Goal: Task Accomplishment & Management: Use online tool/utility

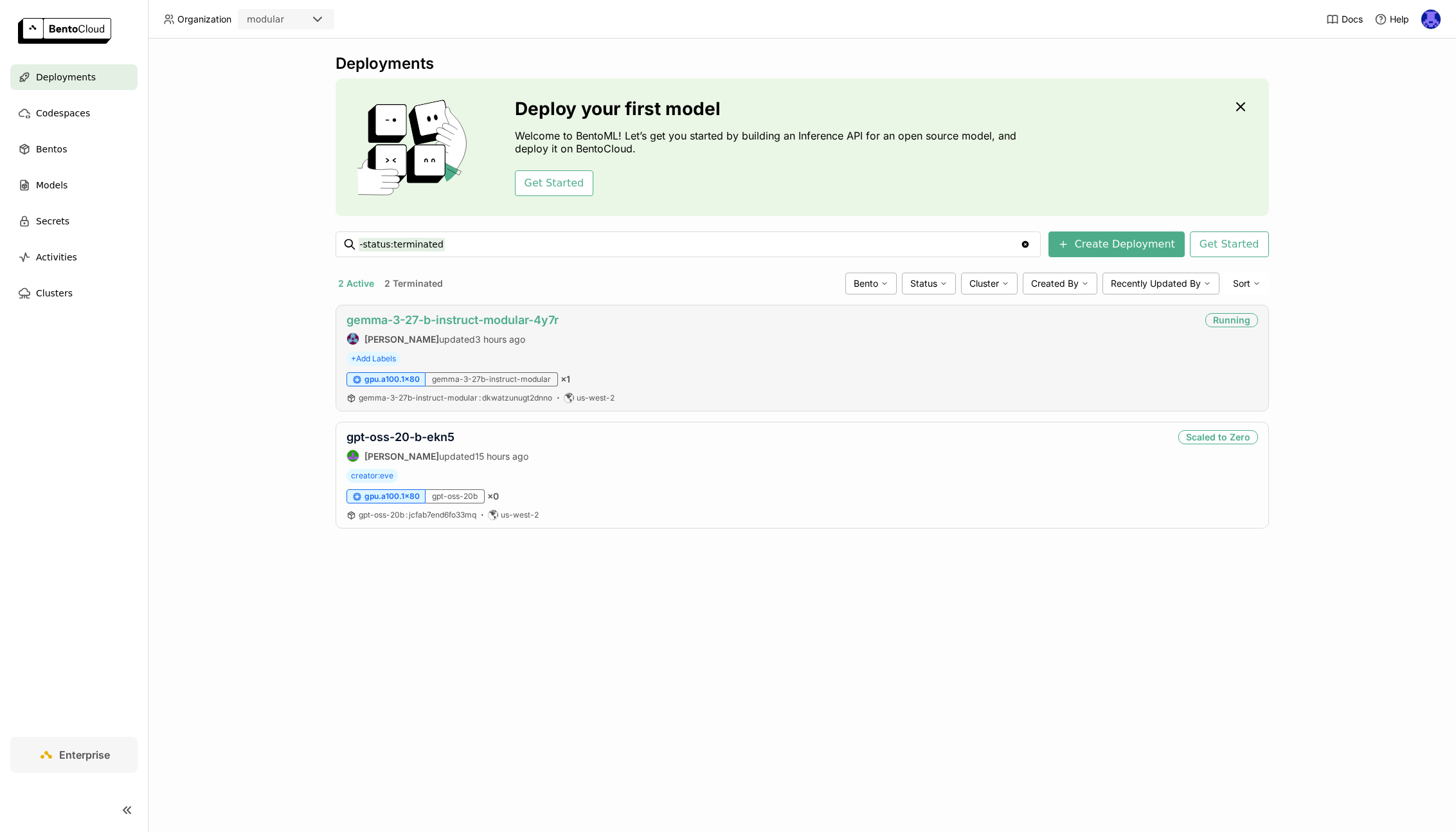
click at [455, 313] on link "gemma-3-27-b-instruct-modular-4y7r" at bounding box center [453, 320] width 212 height 13
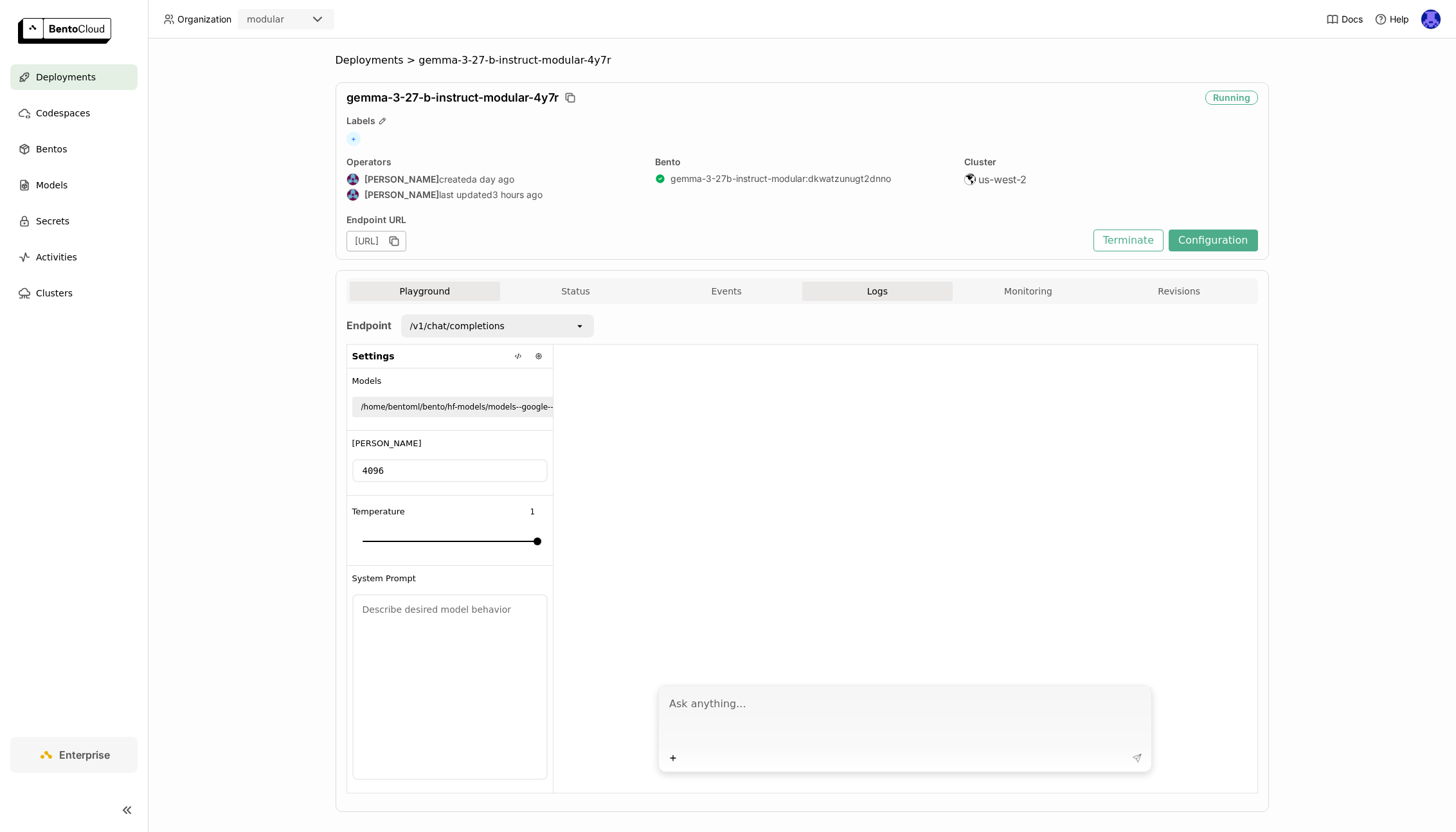
click at [881, 293] on span "Logs" at bounding box center [877, 291] width 21 height 11
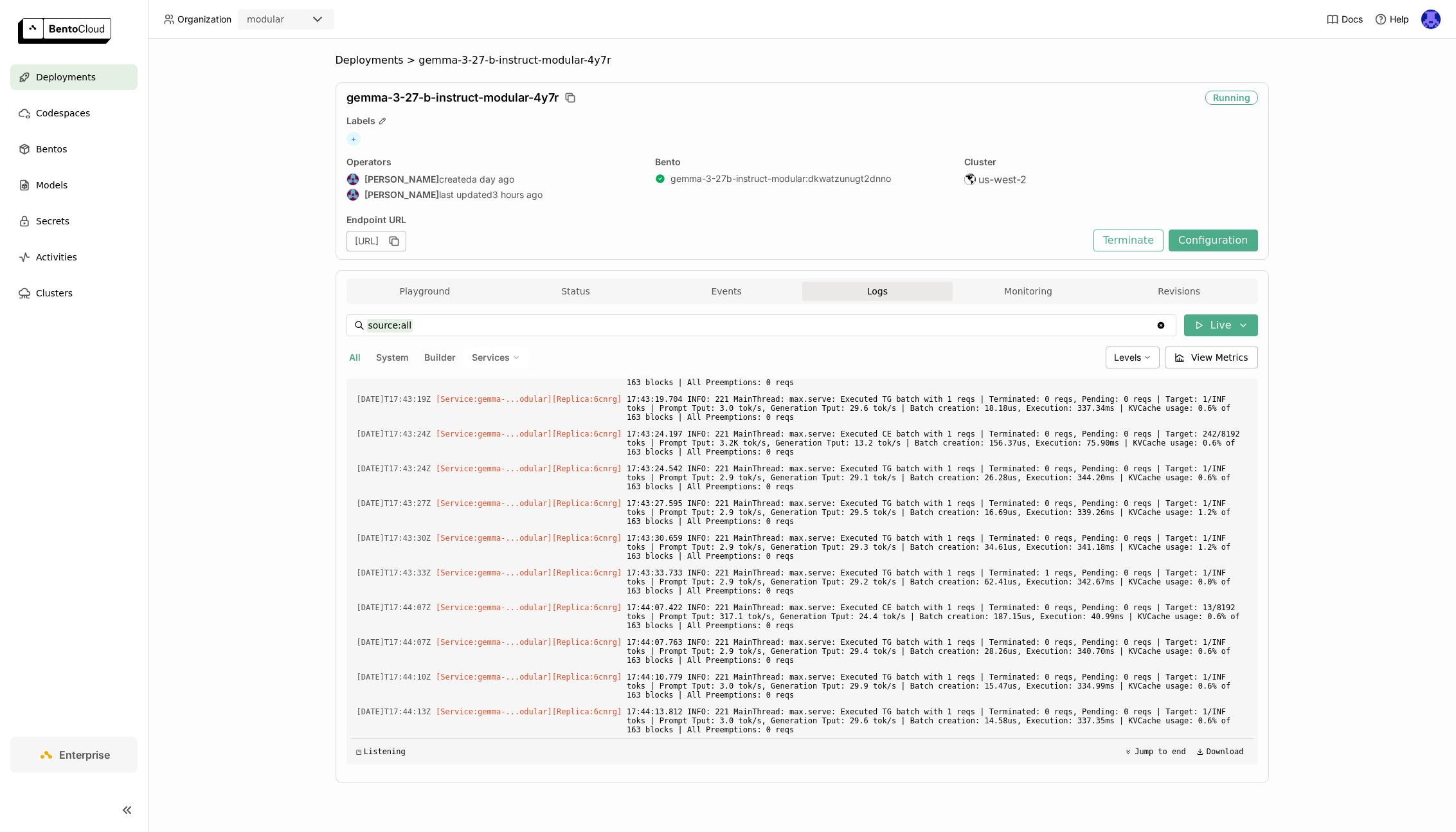
scroll to position [2418, 0]
click at [1026, 285] on button "Monitoring" at bounding box center [1028, 291] width 151 height 19
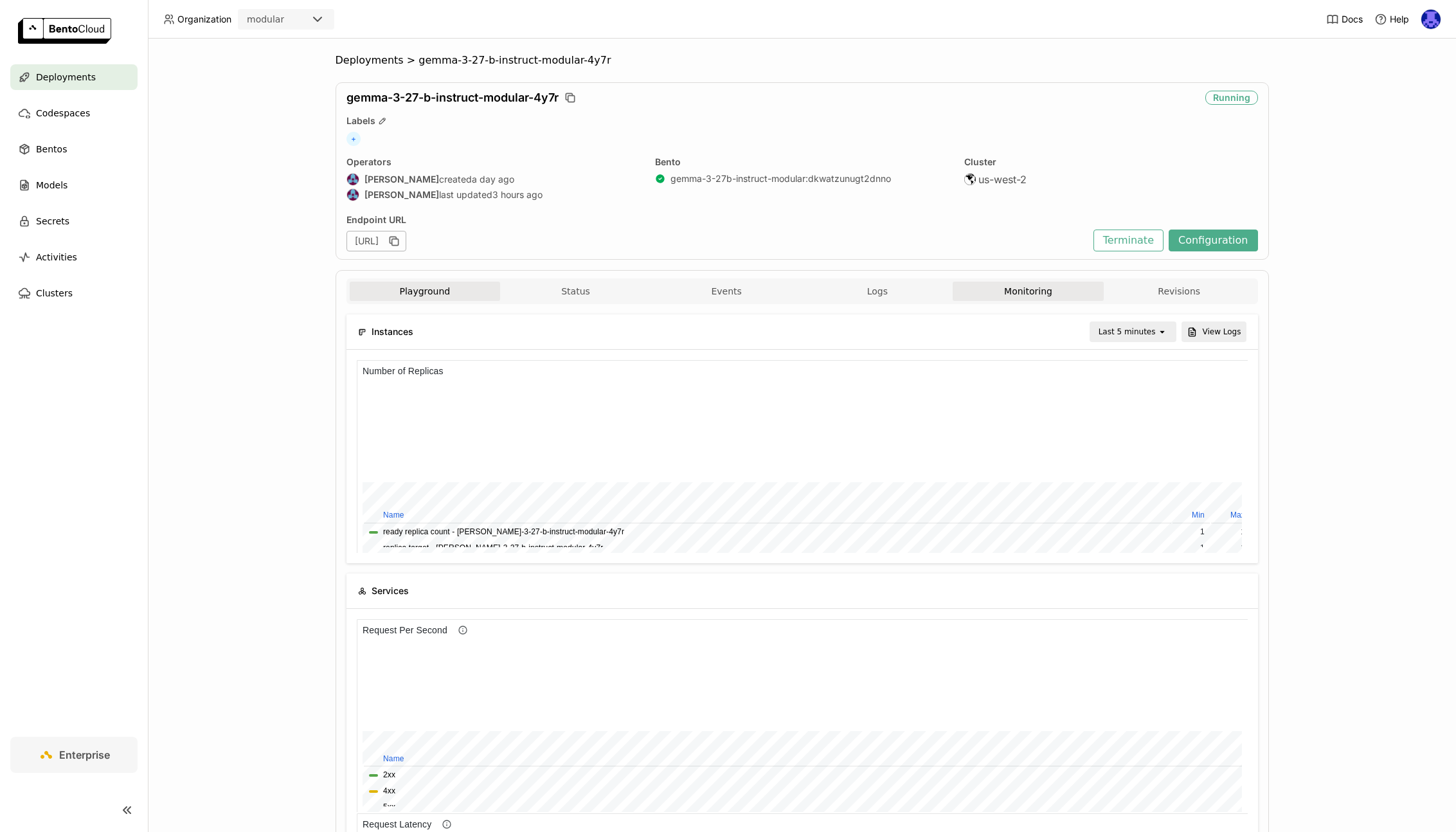
click at [439, 286] on button "Playground" at bounding box center [425, 291] width 151 height 19
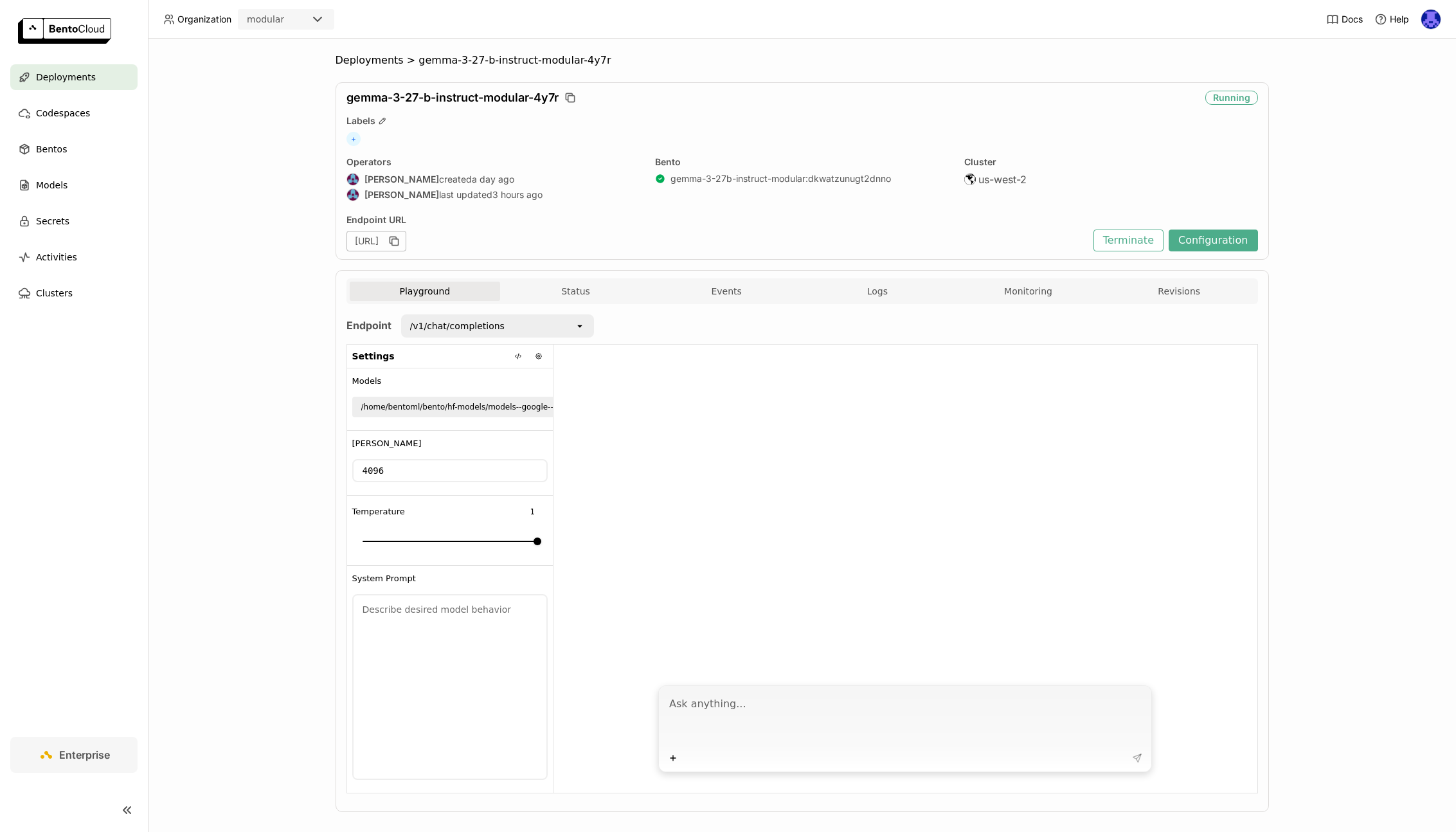
click at [43, 75] on span "Deployments" at bounding box center [66, 77] width 60 height 16
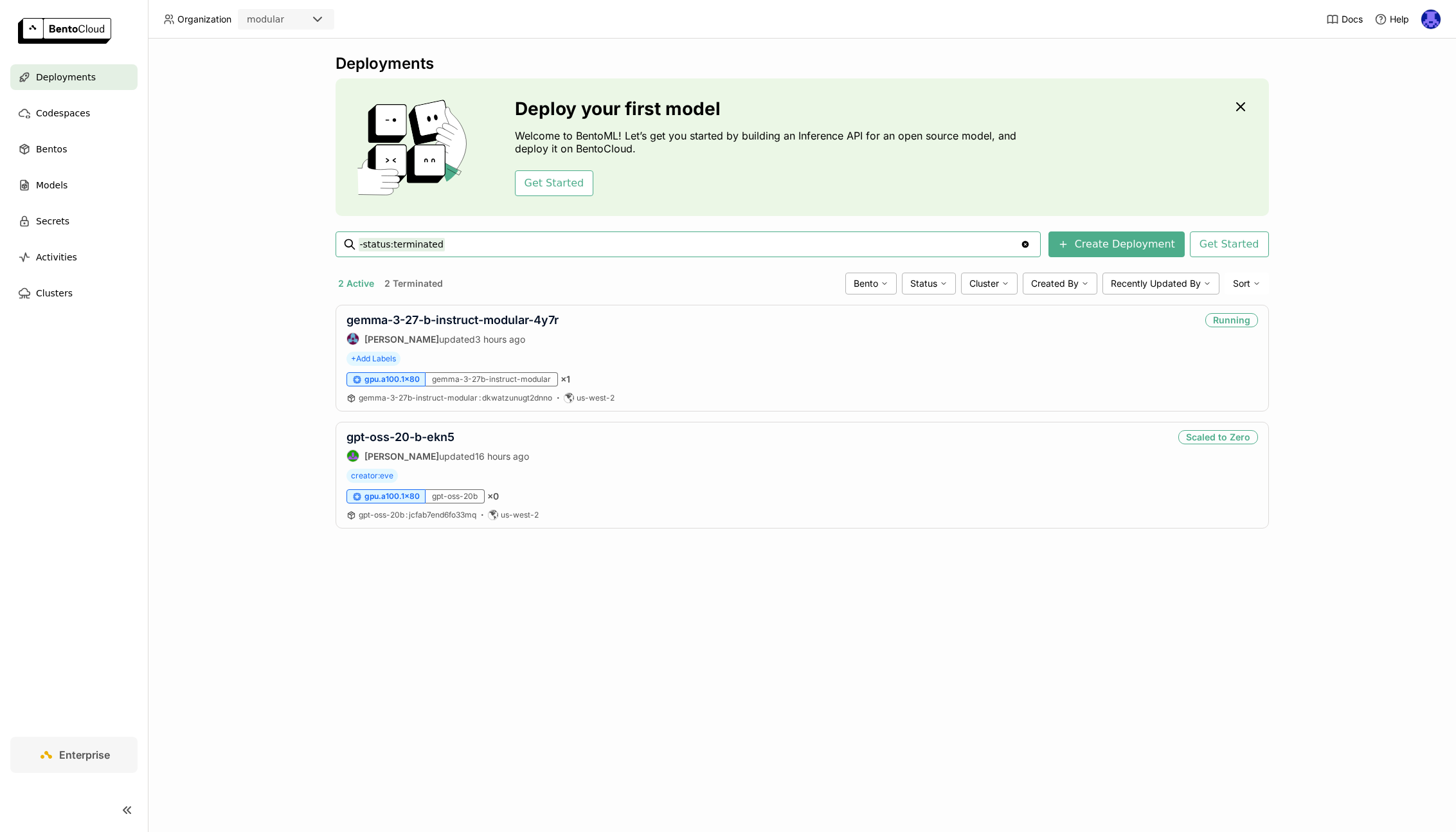
click at [273, 16] on div "modular" at bounding box center [265, 19] width 37 height 13
click at [423, 438] on link "gpt-oss-20-b-ekn5" at bounding box center [401, 436] width 108 height 13
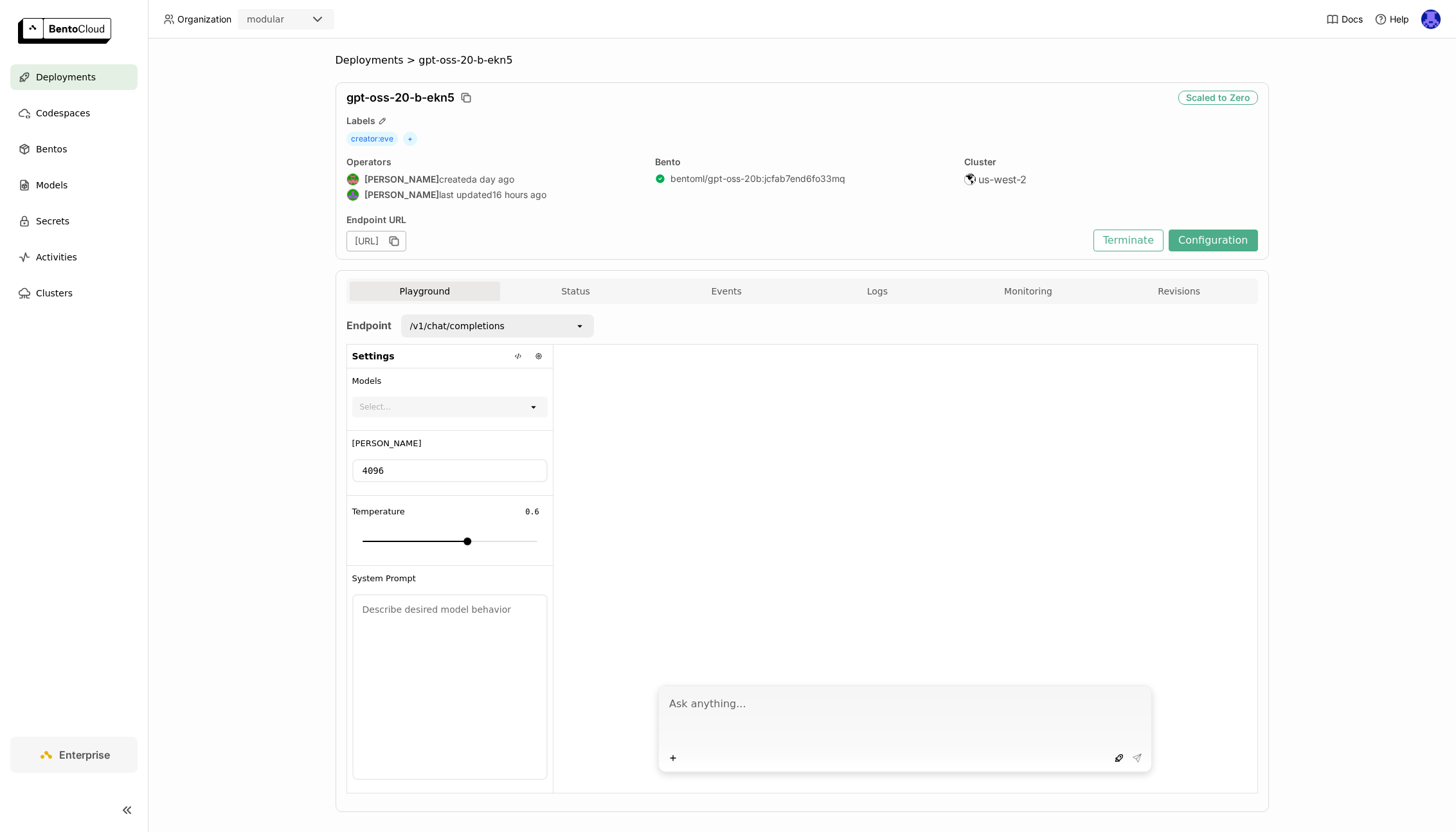
click at [777, 714] on textarea at bounding box center [907, 719] width 475 height 59
type textarea "tell me about OSS"
click at [1136, 757] on icon at bounding box center [1138, 756] width 4 height 4
click at [1133, 759] on icon at bounding box center [1137, 757] width 10 height 10
click at [1133, 755] on icon at bounding box center [1137, 757] width 8 height 8
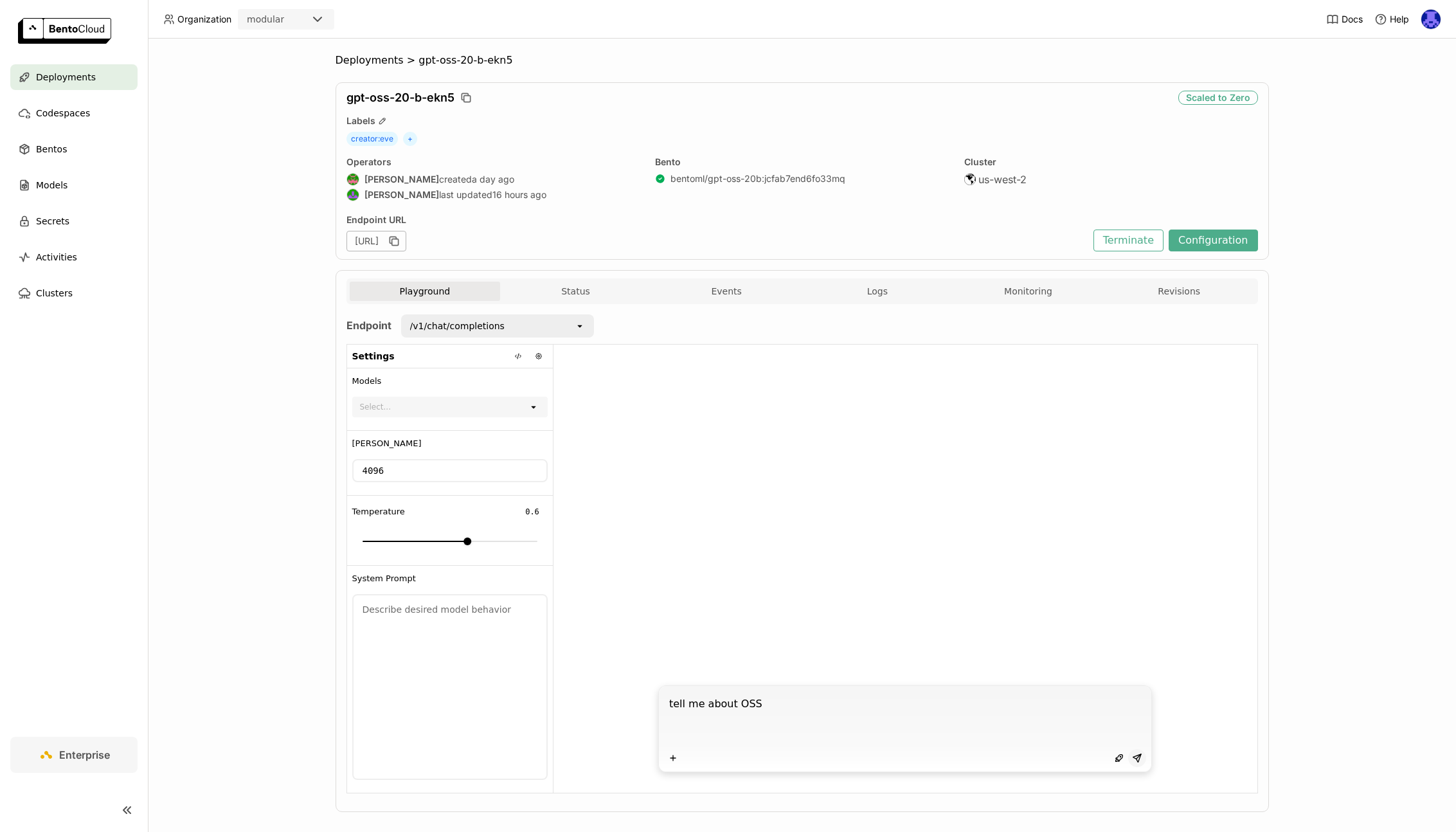
click at [1133, 750] on button at bounding box center [1137, 757] width 18 height 18
click at [60, 86] on div "Deployments" at bounding box center [73, 77] width 127 height 26
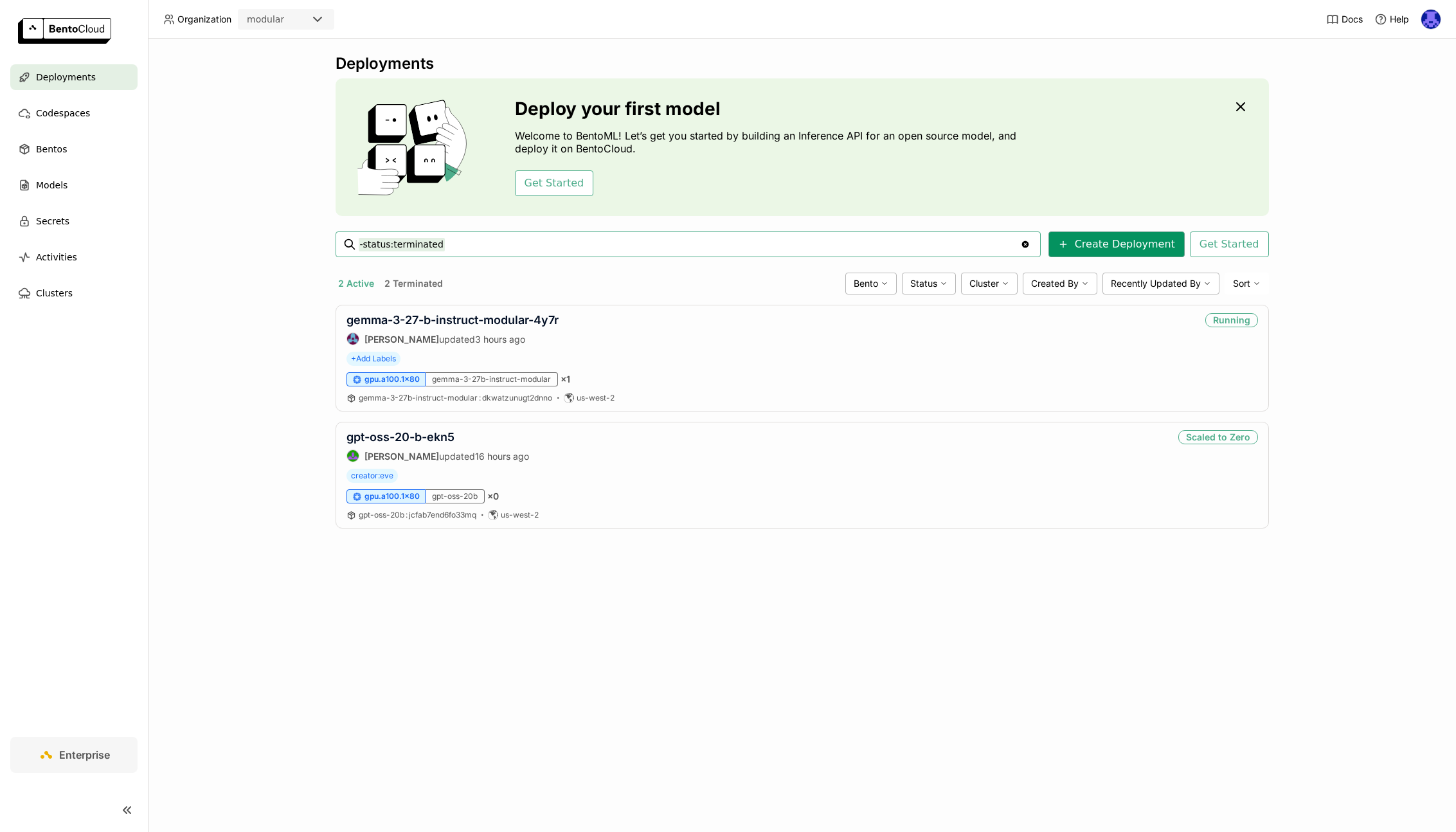
click at [1136, 237] on button "Create Deployment" at bounding box center [1116, 244] width 136 height 26
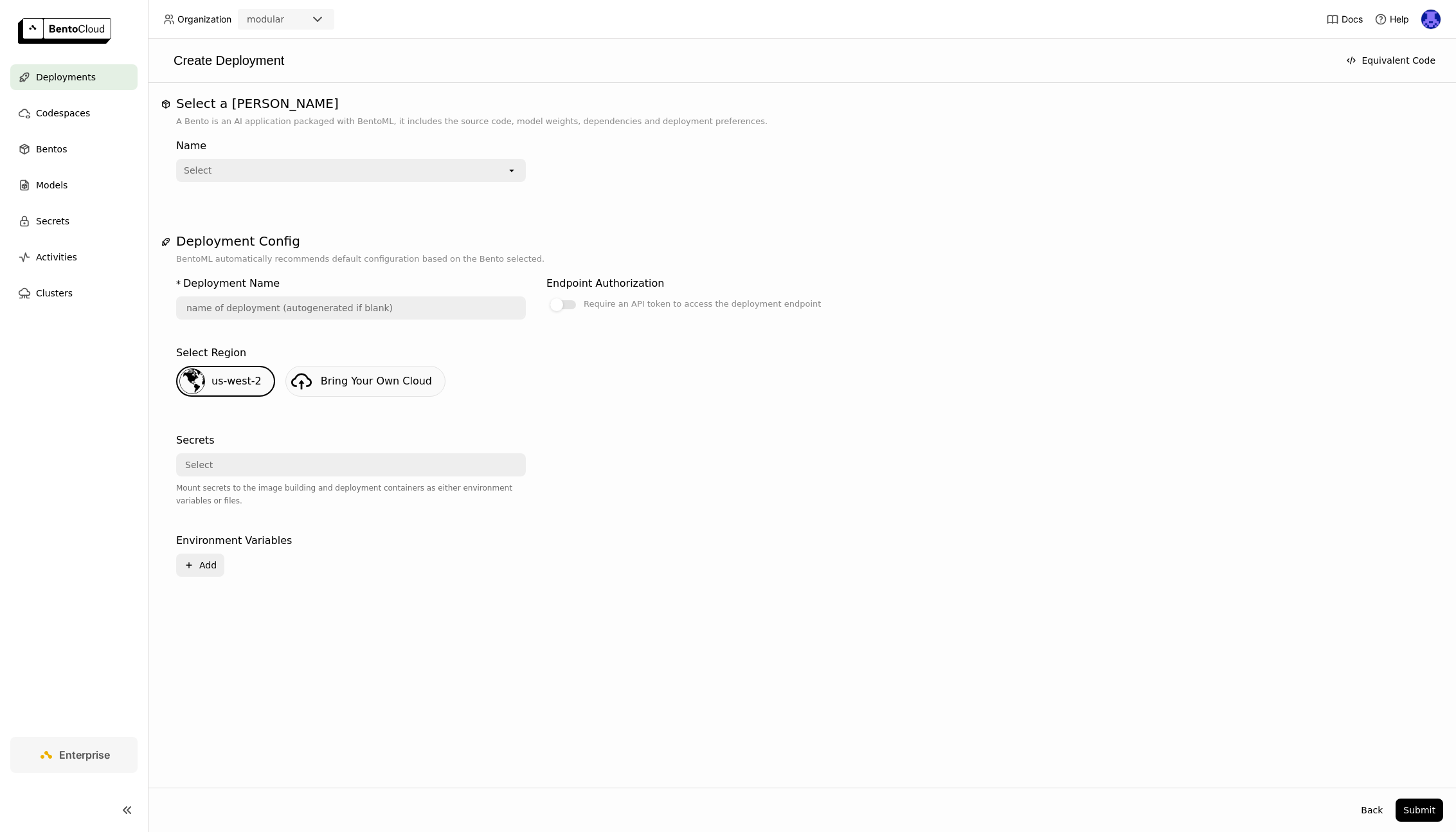
click at [320, 172] on div "Select" at bounding box center [342, 170] width 329 height 21
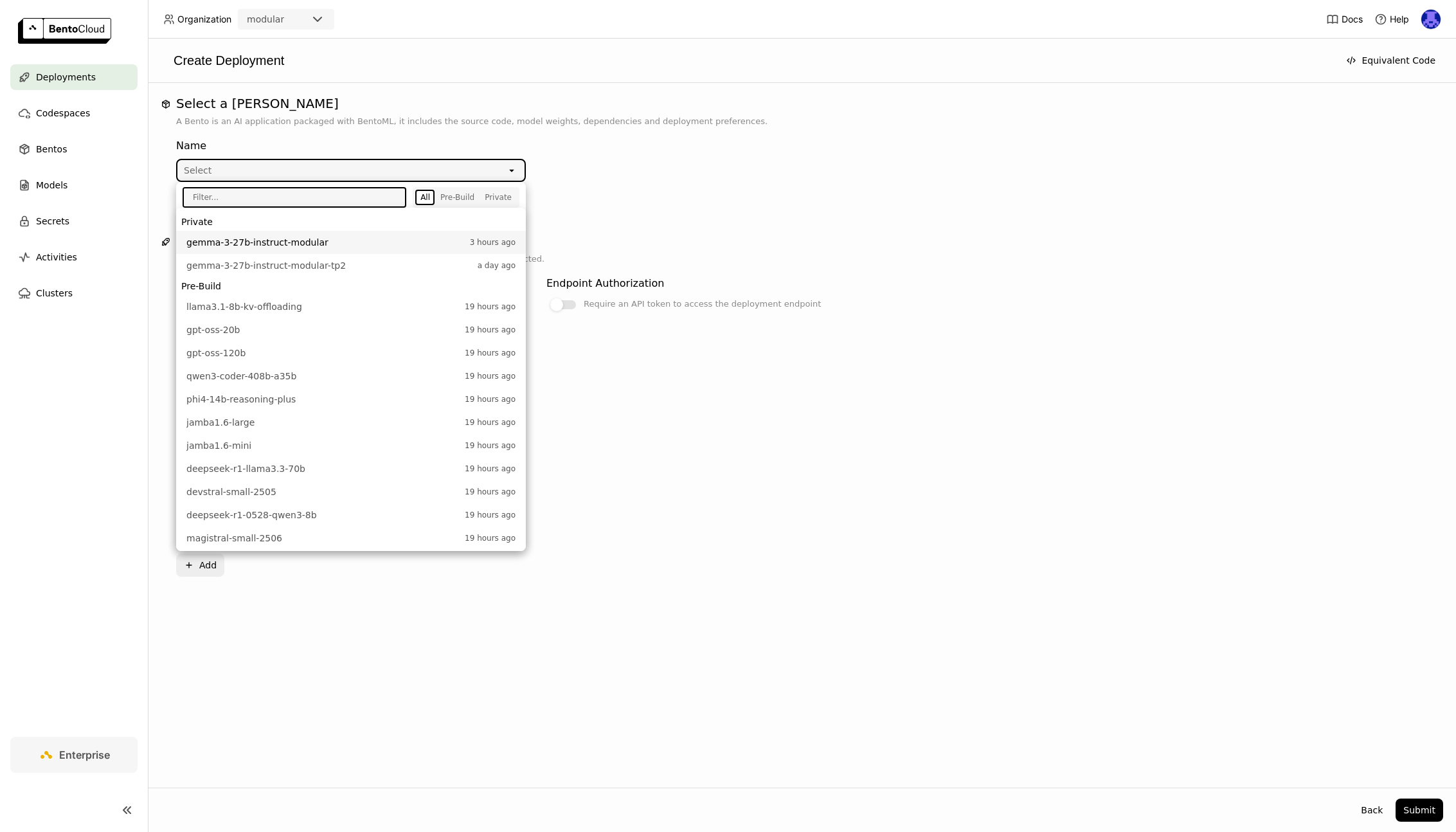
click at [304, 199] on input "text" at bounding box center [290, 197] width 212 height 18
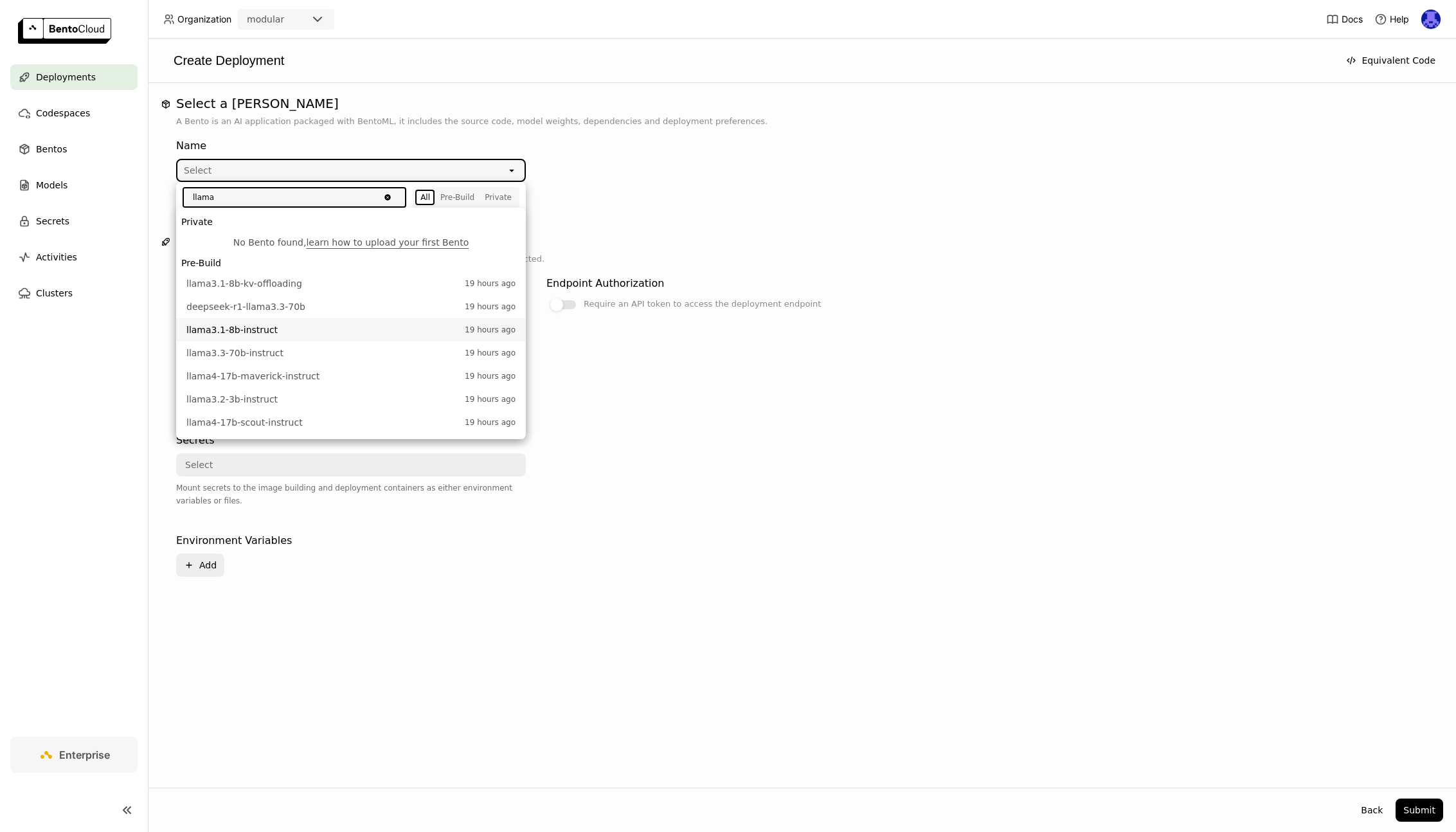
type input "llama"
click at [250, 337] on li "llama3.1-8b-instruct 19 hours ago" at bounding box center [351, 330] width 350 height 23
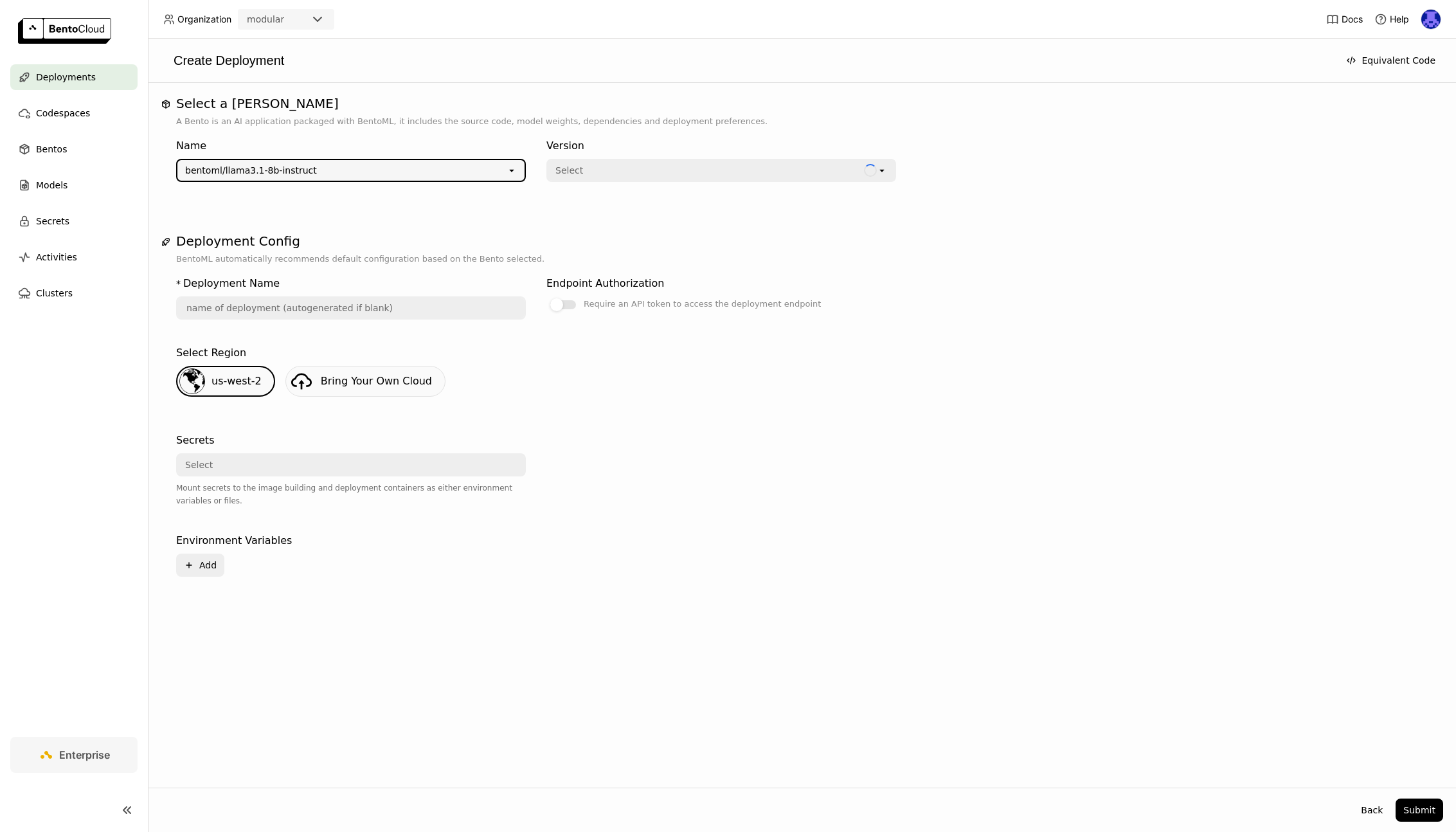
type input "llama-3-1-8-b-instruct-dcwl"
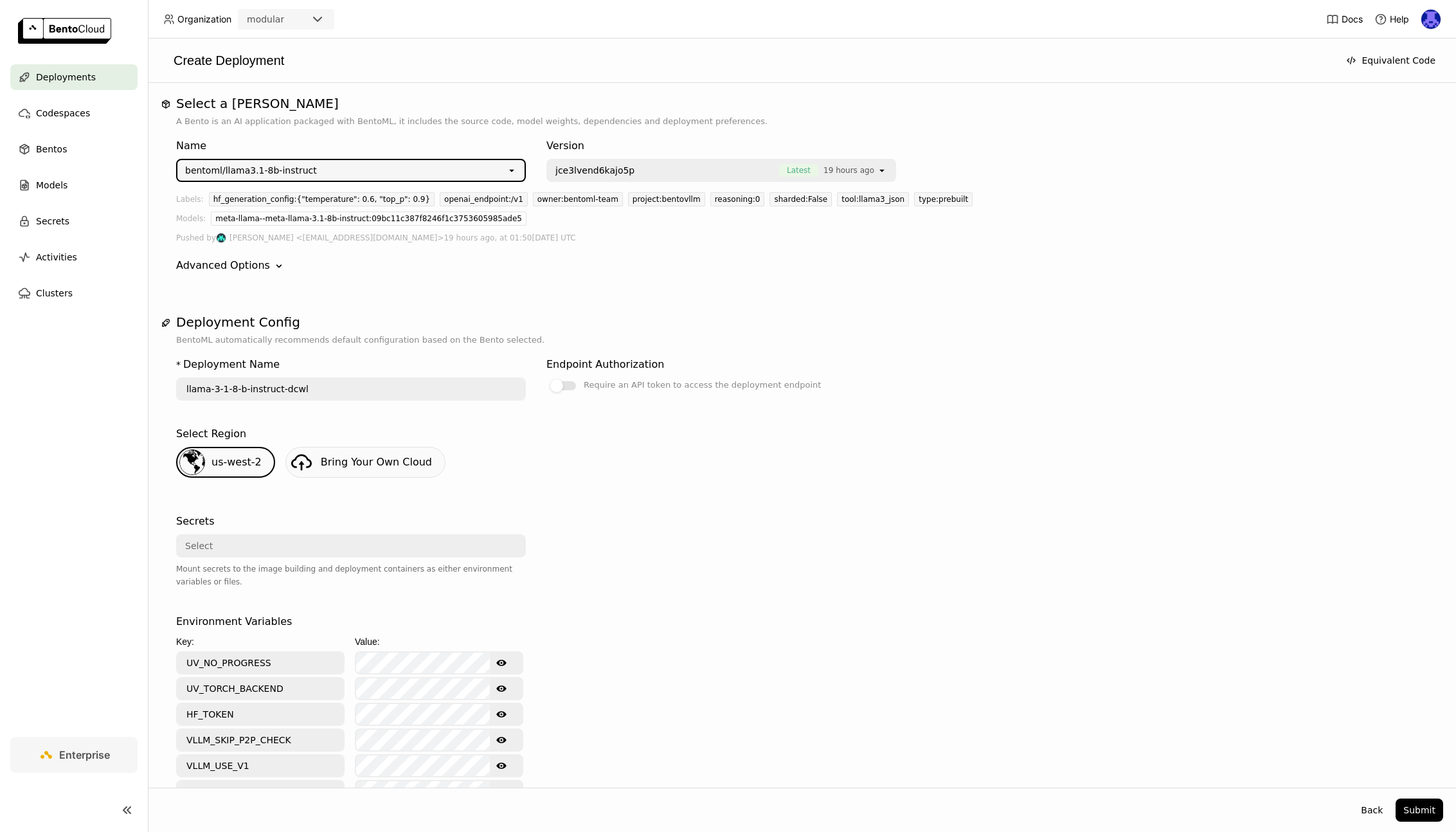
click at [685, 465] on div "us-west-2 Bring Your Own Cloud" at bounding box center [802, 468] width 1262 height 41
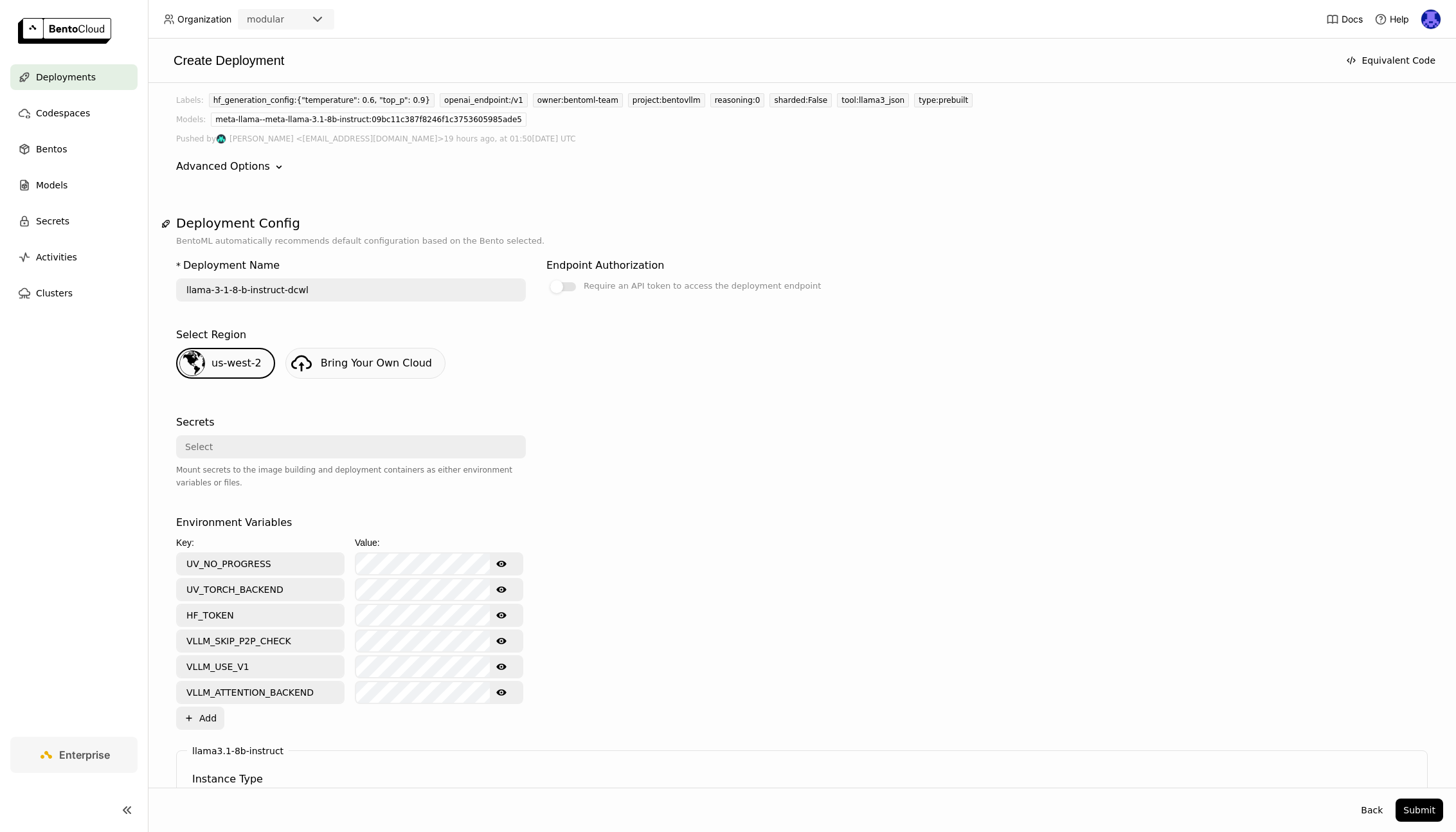
scroll to position [106, 0]
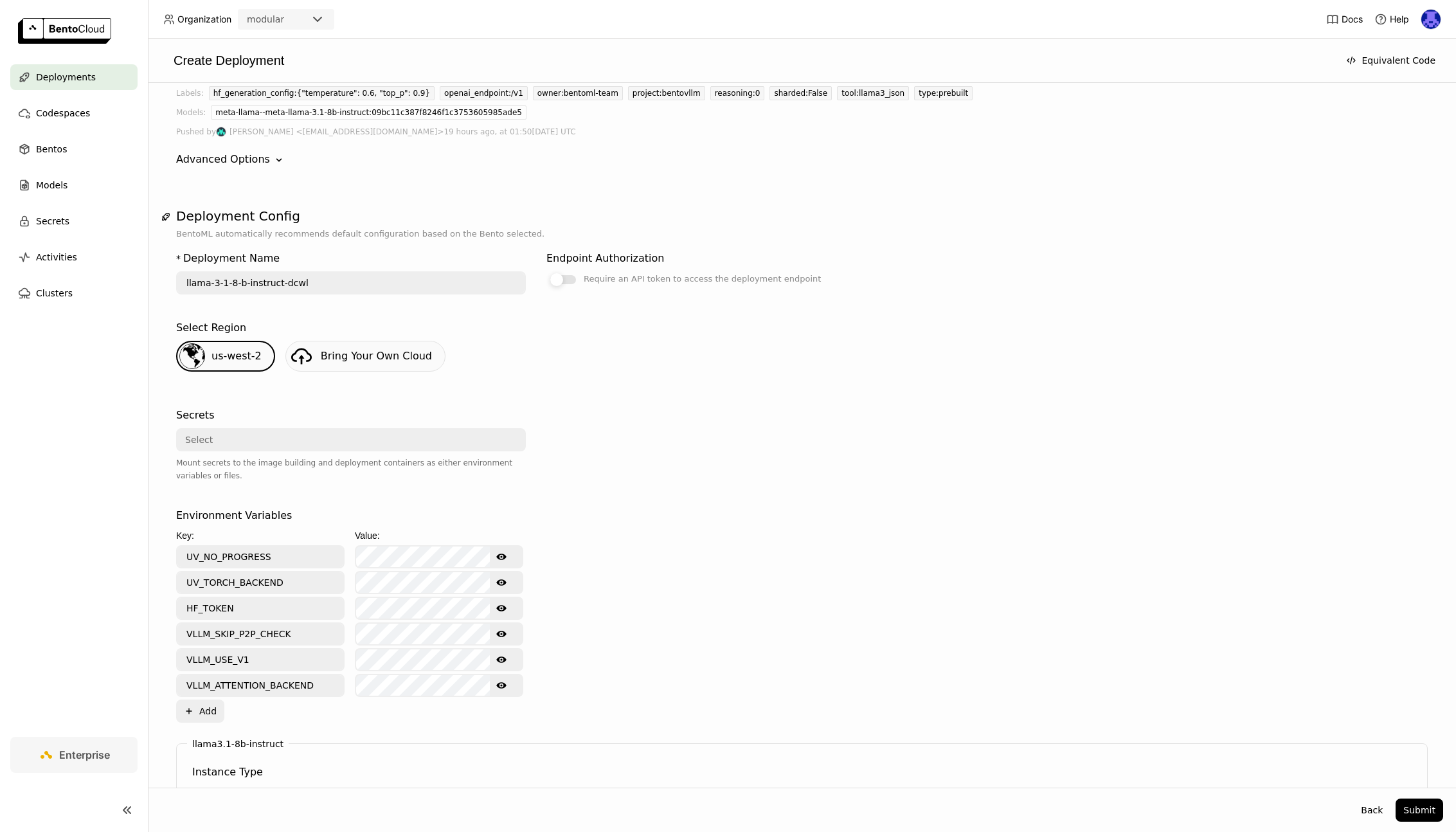
click at [568, 271] on label "Require an API token to access the deployment endpoint" at bounding box center [721, 279] width 350 height 16
click at [546, 377] on input "Require an API token to access the deployment endpoint" at bounding box center [546, 377] width 0 height 0
click at [569, 281] on div at bounding box center [569, 279] width 13 height 13
click at [546, 377] on input "Require an API token to access the deployment endpoint" at bounding box center [546, 377] width 0 height 0
click at [346, 369] on link "Bring Your Own Cloud" at bounding box center [365, 355] width 160 height 31
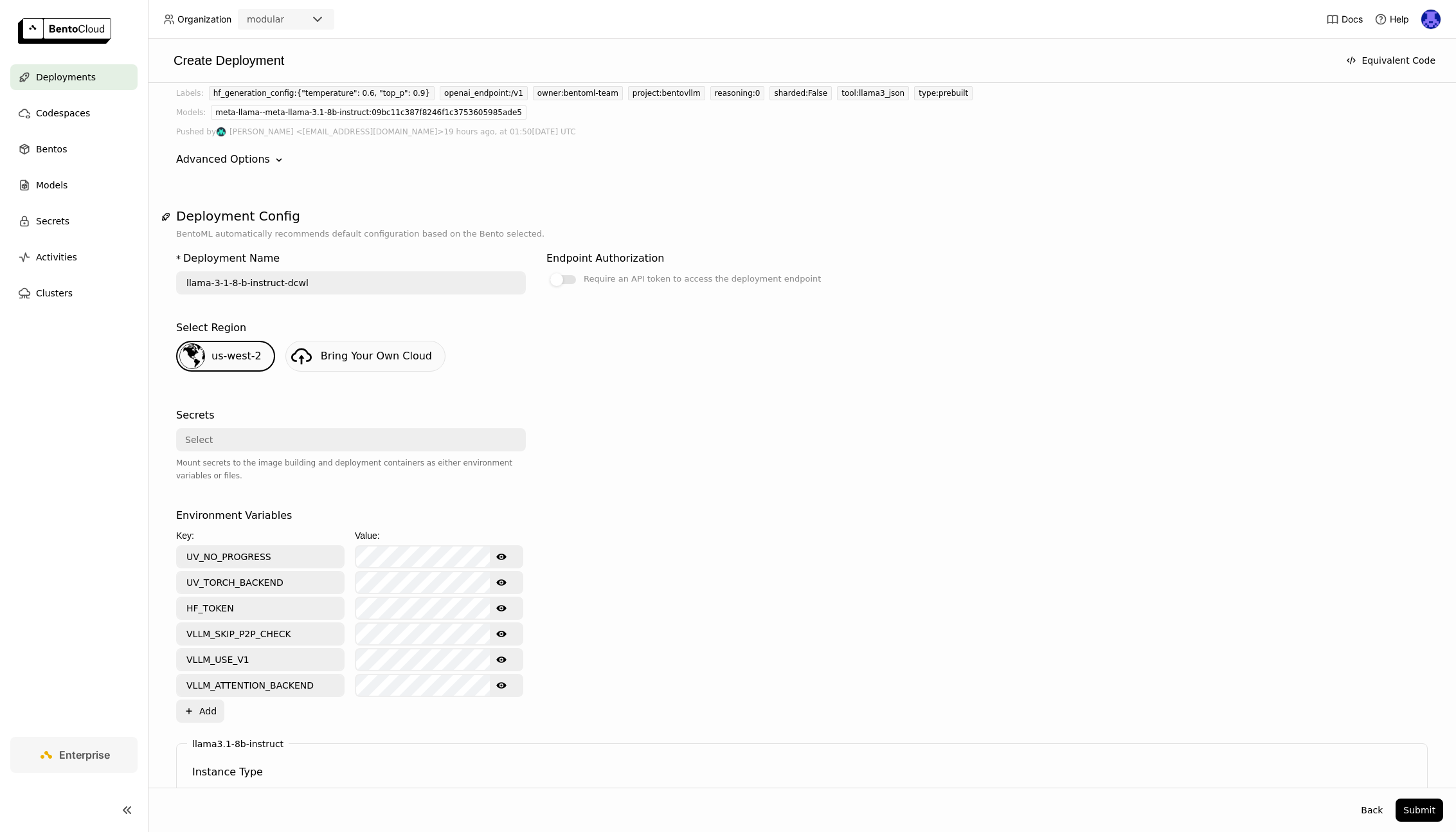
click at [263, 440] on div "Select" at bounding box center [347, 439] width 340 height 21
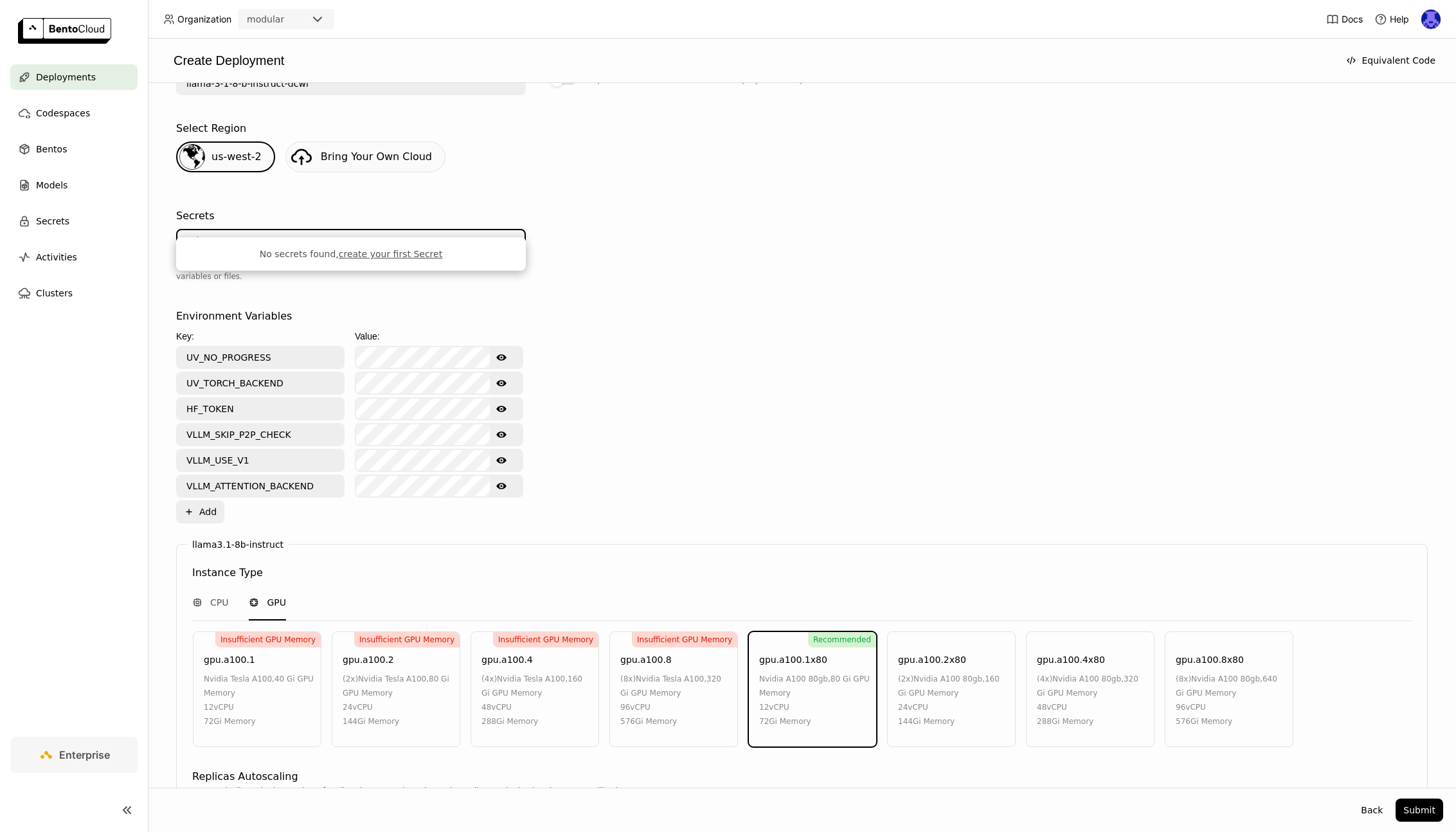
scroll to position [320, 0]
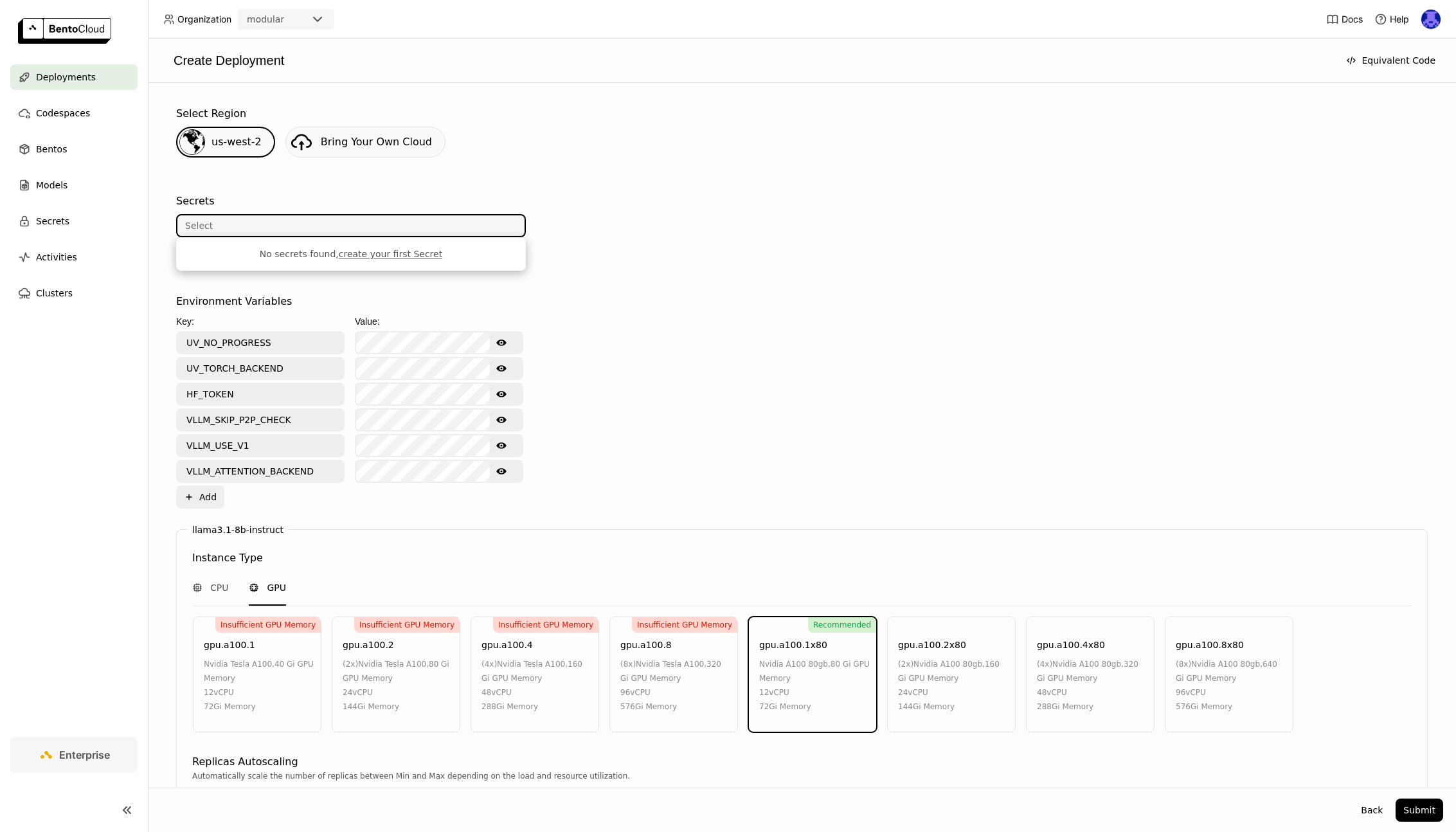
click at [225, 188] on div "Secrets Select Mount secrets to the image building and deployment containers as…" at bounding box center [351, 233] width 350 height 90
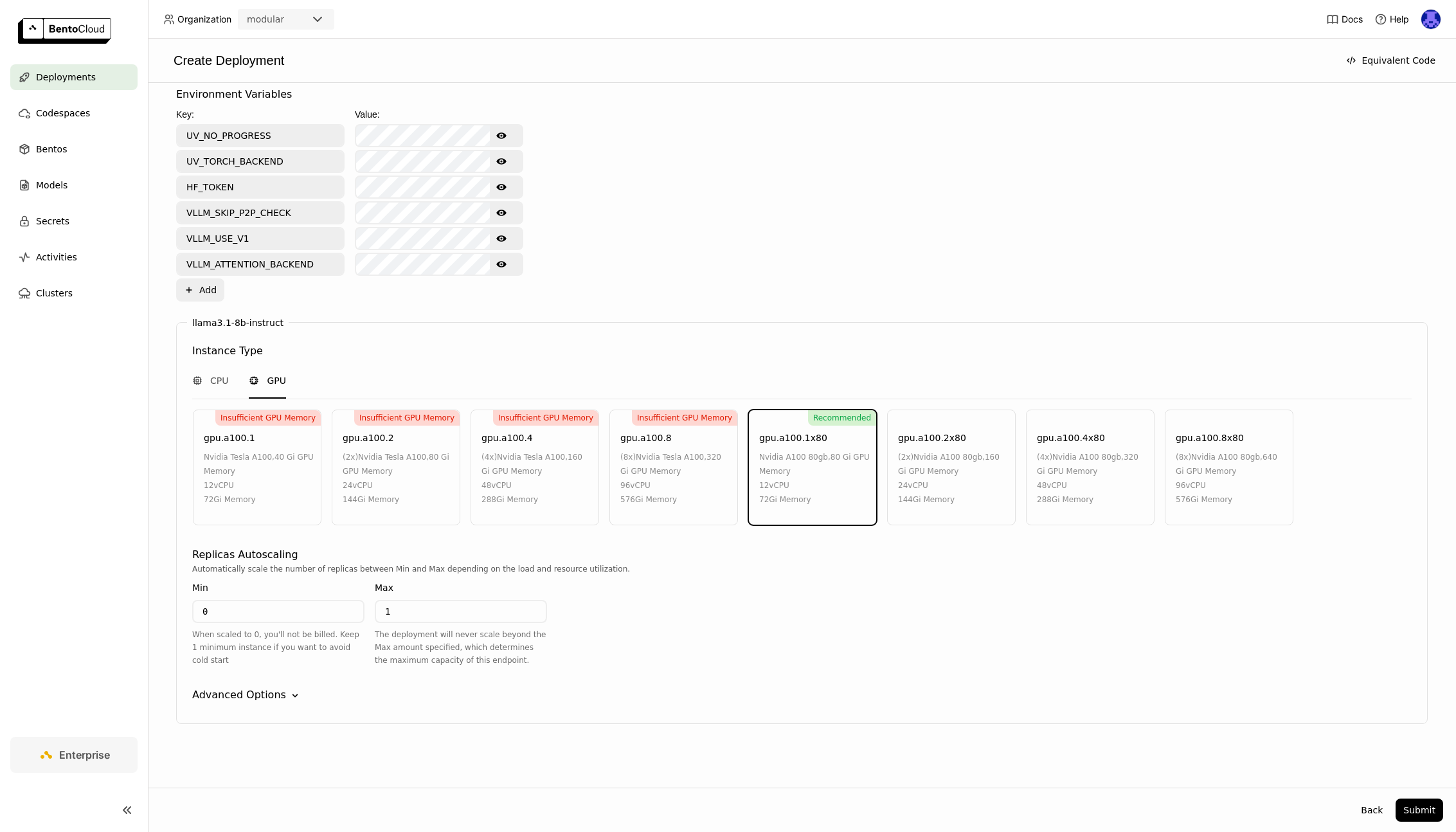
scroll to position [524, 0]
click at [969, 474] on div "(2x) nvidia a100 80gb , 160 Gi GPU Memory" at bounding box center [954, 467] width 111 height 28
drag, startPoint x: 1061, startPoint y: 467, endPoint x: 1186, endPoint y: 467, distance: 125.0
click at [1062, 467] on div "(4x) nvidia a100 80gb , 320 Gi GPU Memory" at bounding box center [1092, 467] width 111 height 28
click at [1209, 467] on div "(8x) nvidia a100 80gb , 640 Gi GPU Memory" at bounding box center [1231, 467] width 111 height 28
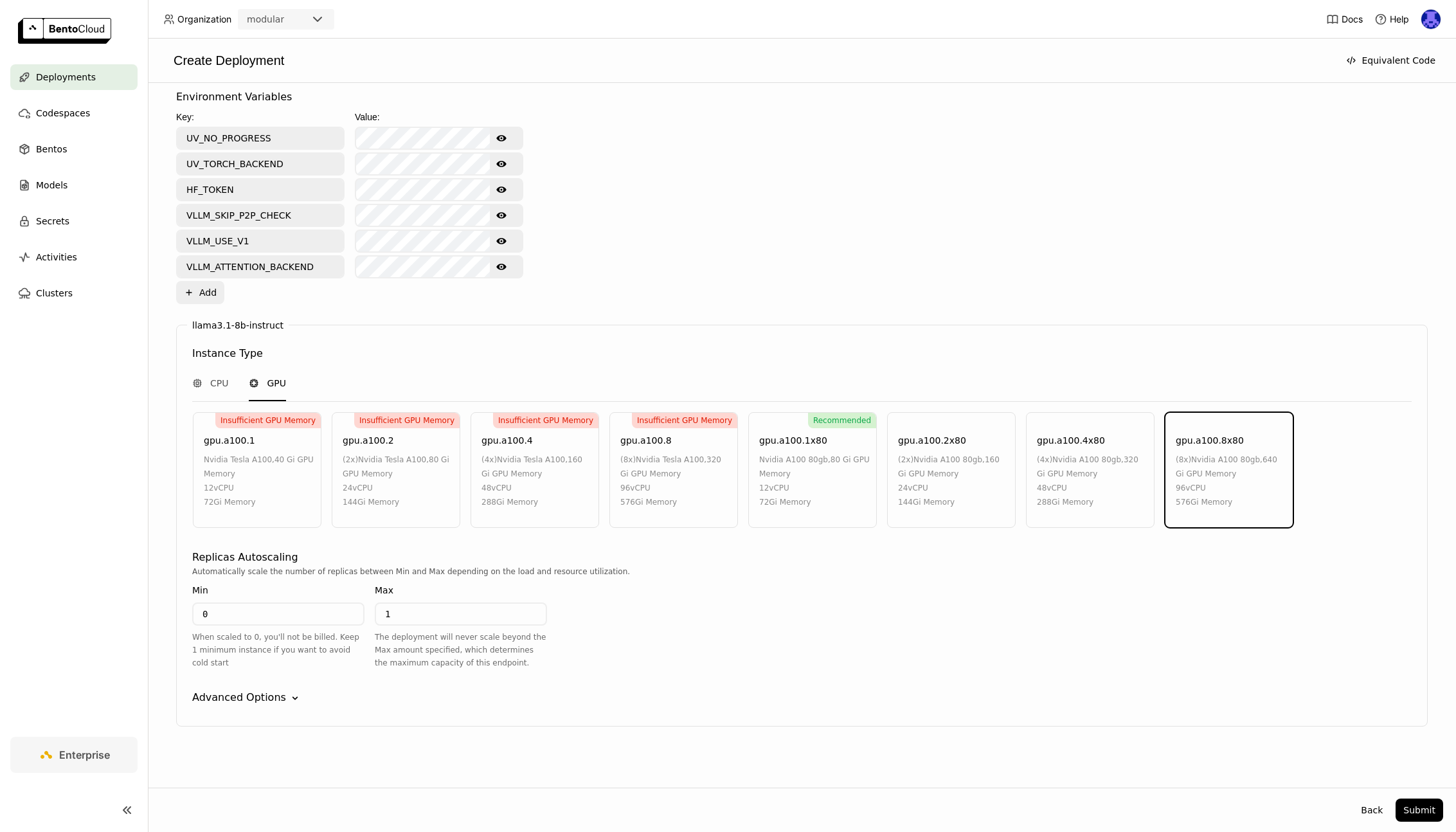
click at [807, 462] on span "nvidia a100 80gb" at bounding box center [793, 459] width 69 height 9
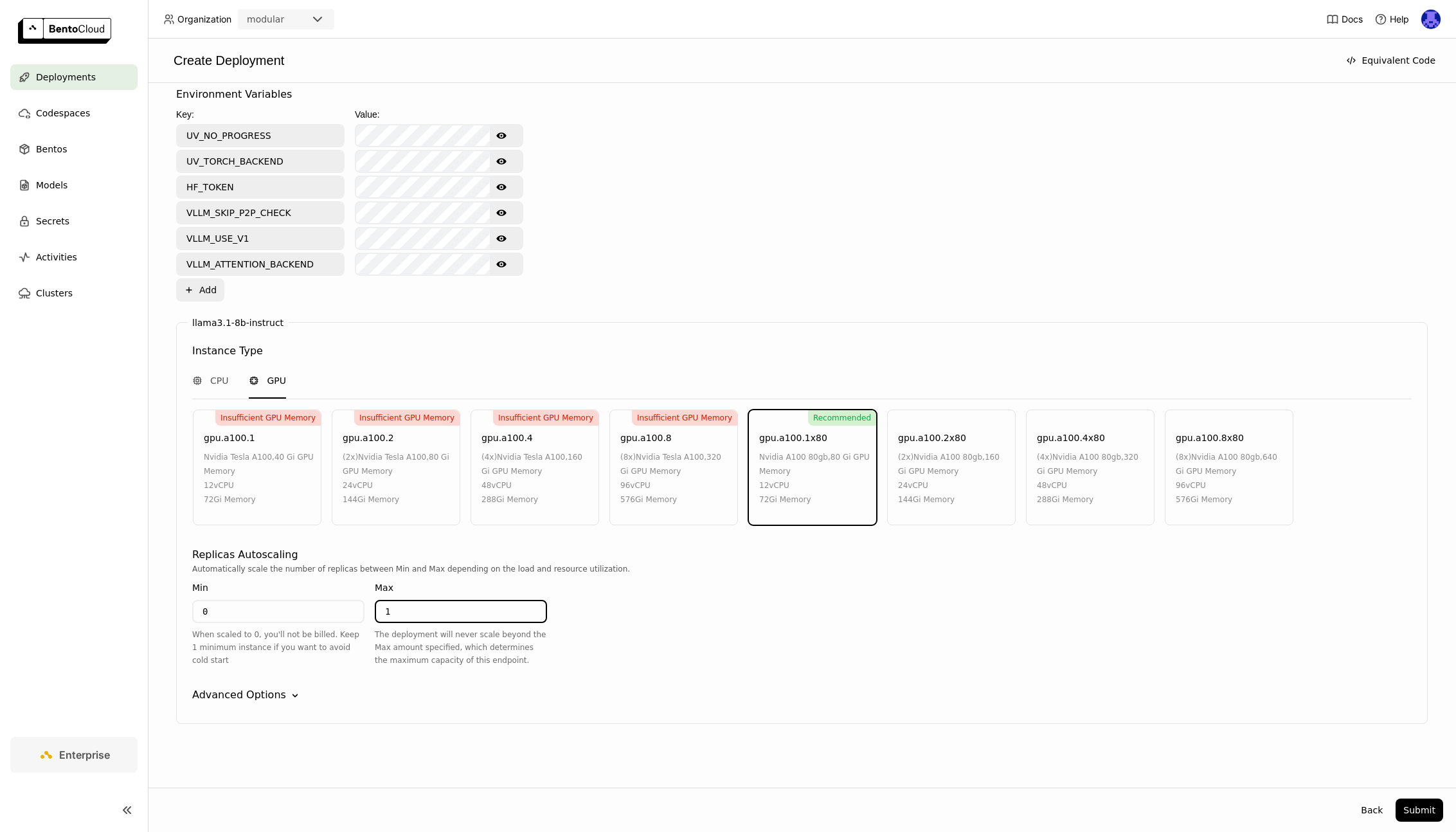
drag, startPoint x: 446, startPoint y: 605, endPoint x: 394, endPoint y: 604, distance: 52.0
click at [372, 604] on div "Min 0 When scaled to 0, you'll not be billed. Keep 1 minimum instance if you wa…" at bounding box center [369, 626] width 355 height 102
click at [257, 692] on div "Advanced Options" at bounding box center [239, 695] width 94 height 16
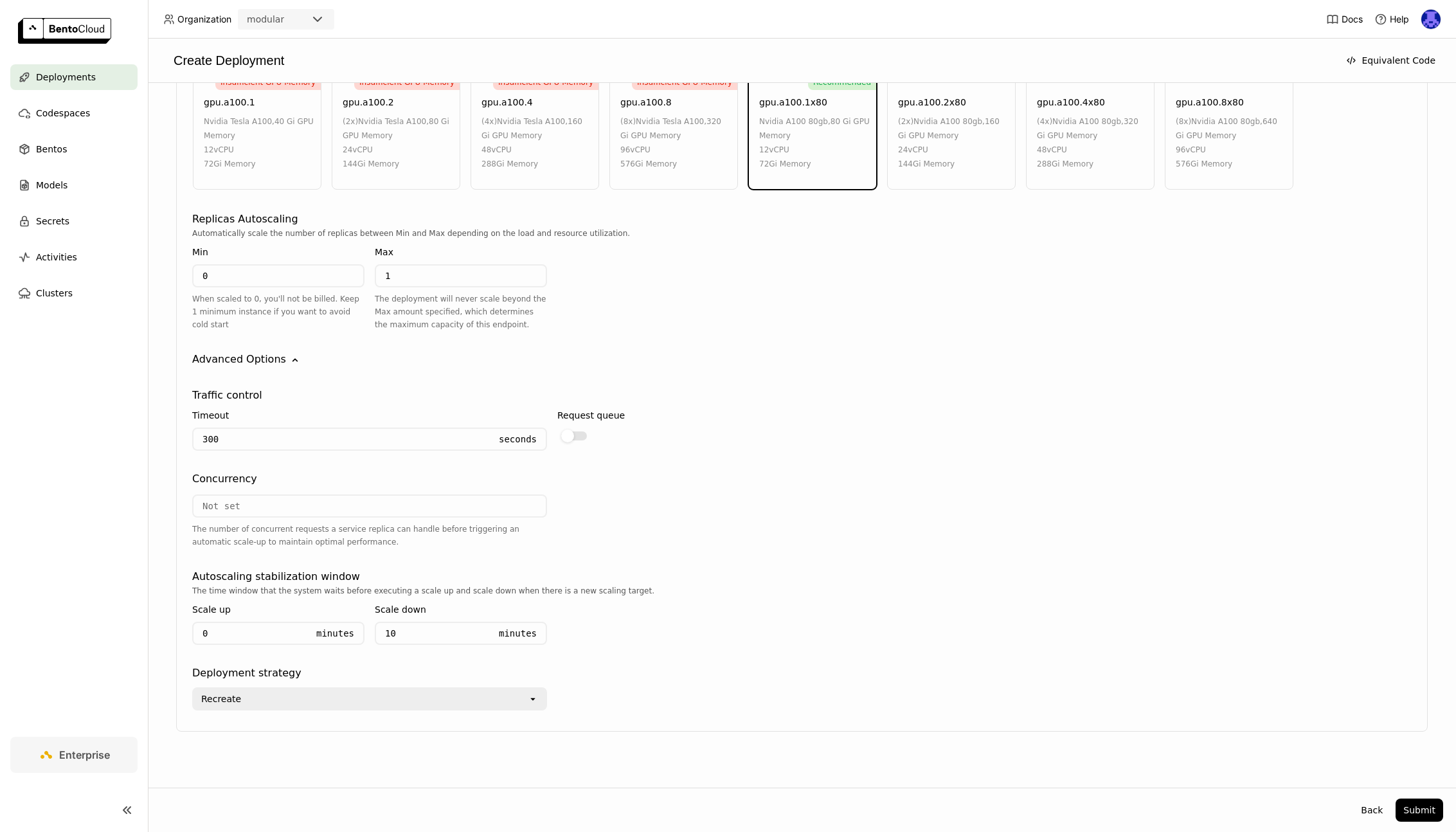
scroll to position [870, 0]
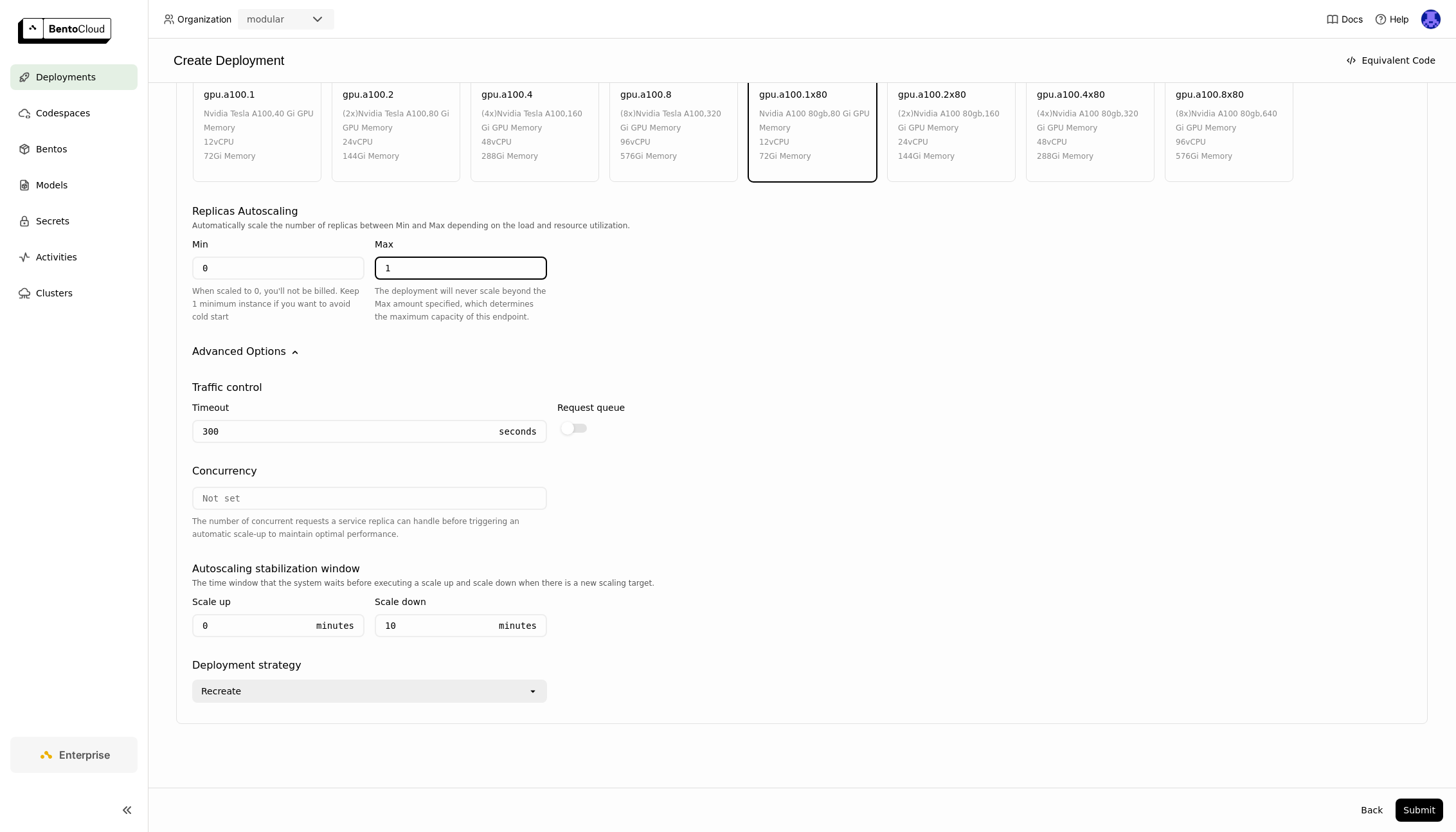
drag, startPoint x: 428, startPoint y: 264, endPoint x: 367, endPoint y: 266, distance: 61.0
click at [367, 266] on div "Min 0 When scaled to 0, you'll not be billed. Keep 1 minimum instance if you wa…" at bounding box center [369, 283] width 355 height 102
type input "10"
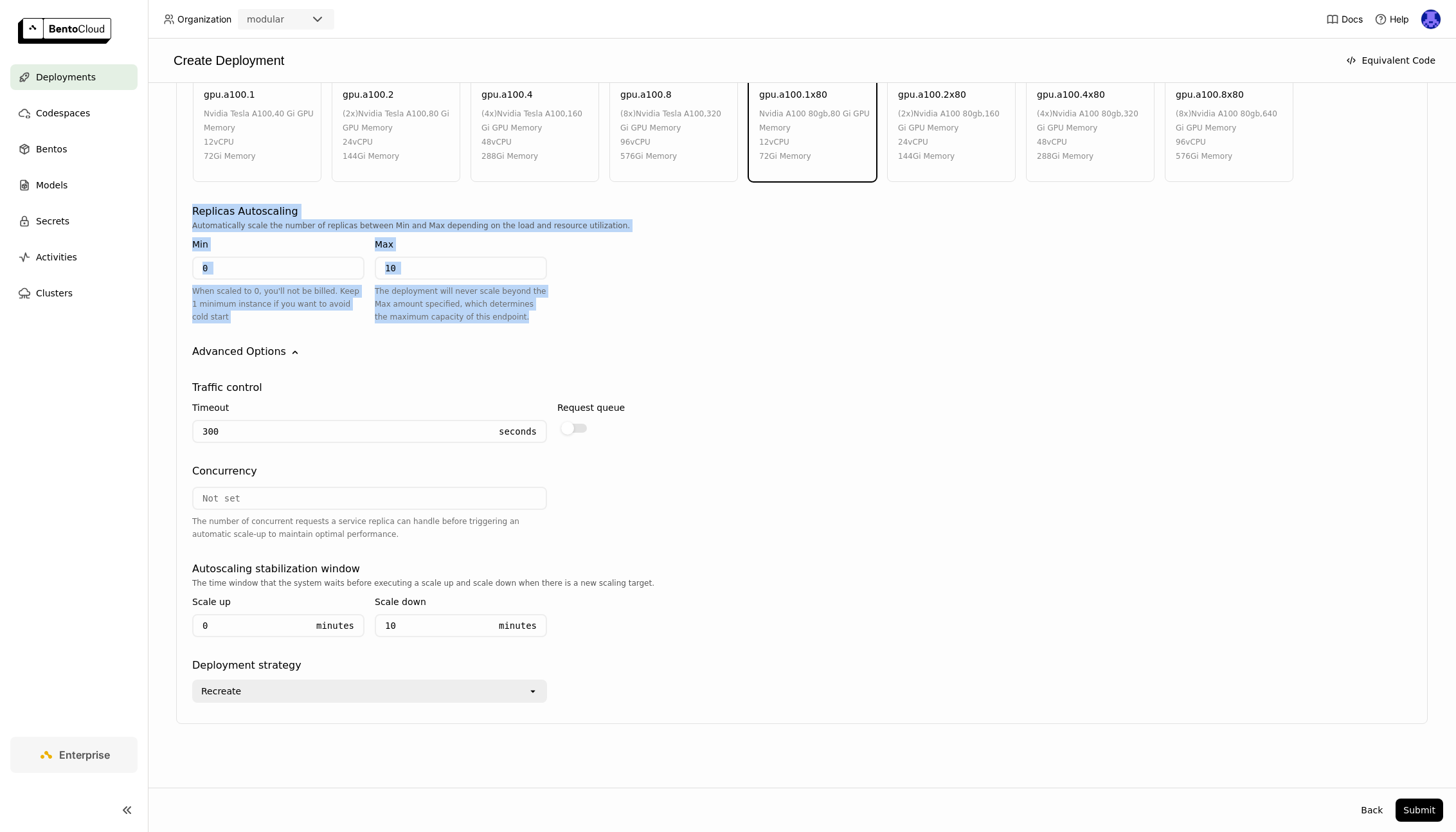
drag, startPoint x: 497, startPoint y: 318, endPoint x: 189, endPoint y: 207, distance: 327.4
click at [189, 207] on div "llama3.1-8b-instruct Instance Type CPU GPU Insufficient GPU Memory gpu.a100.1 n…" at bounding box center [802, 351] width 1251 height 745
click at [532, 319] on div "The deployment will never scale beyond the Max amount specified, which determin…" at bounding box center [460, 304] width 172 height 38
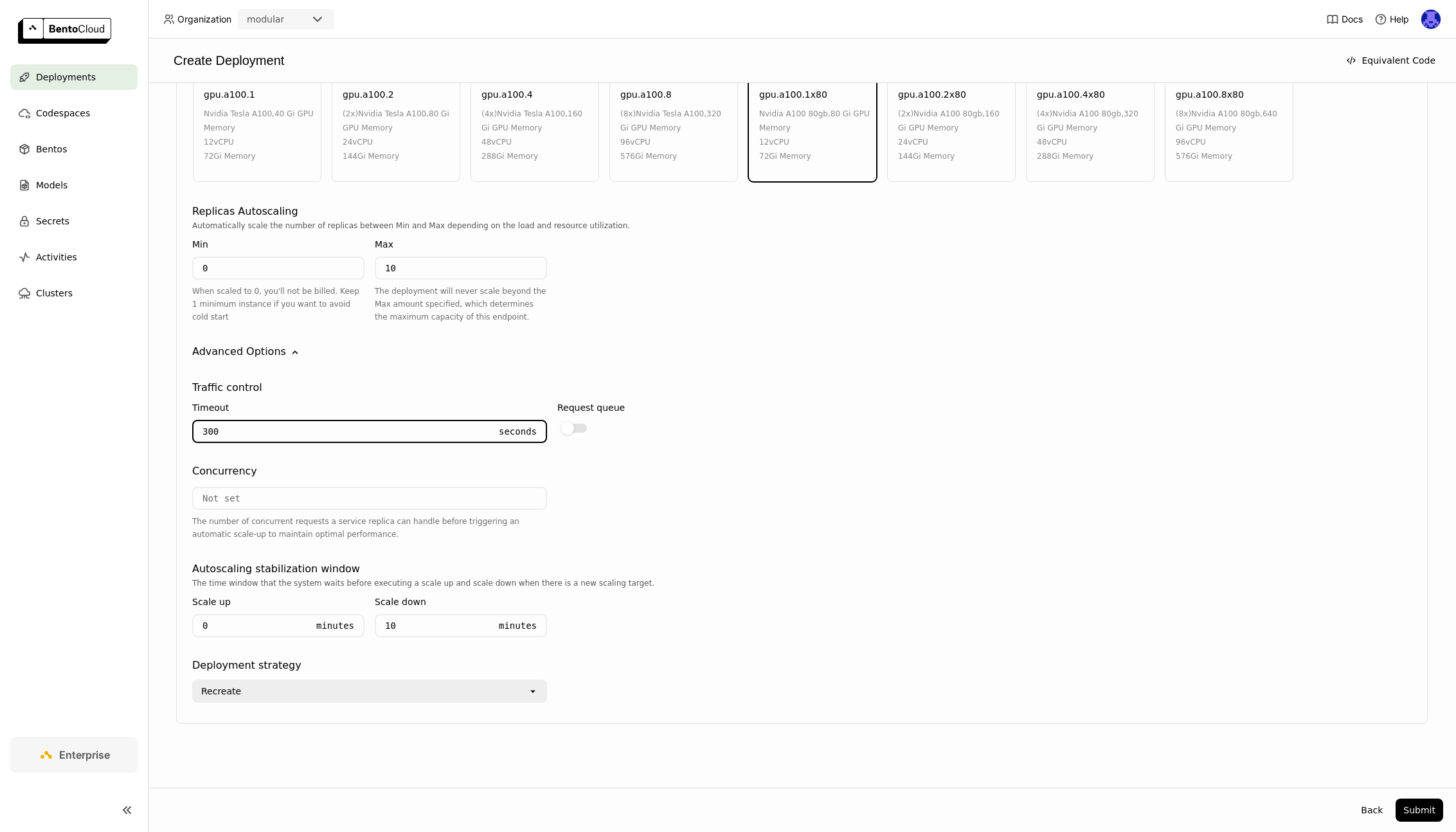
click at [433, 432] on input "300" at bounding box center [341, 431] width 296 height 21
drag, startPoint x: 263, startPoint y: 439, endPoint x: 164, endPoint y: 429, distance: 99.5
click at [164, 429] on div "Deployment Config BentoML automatically recommends default configuration based …" at bounding box center [802, 94] width 1283 height 1300
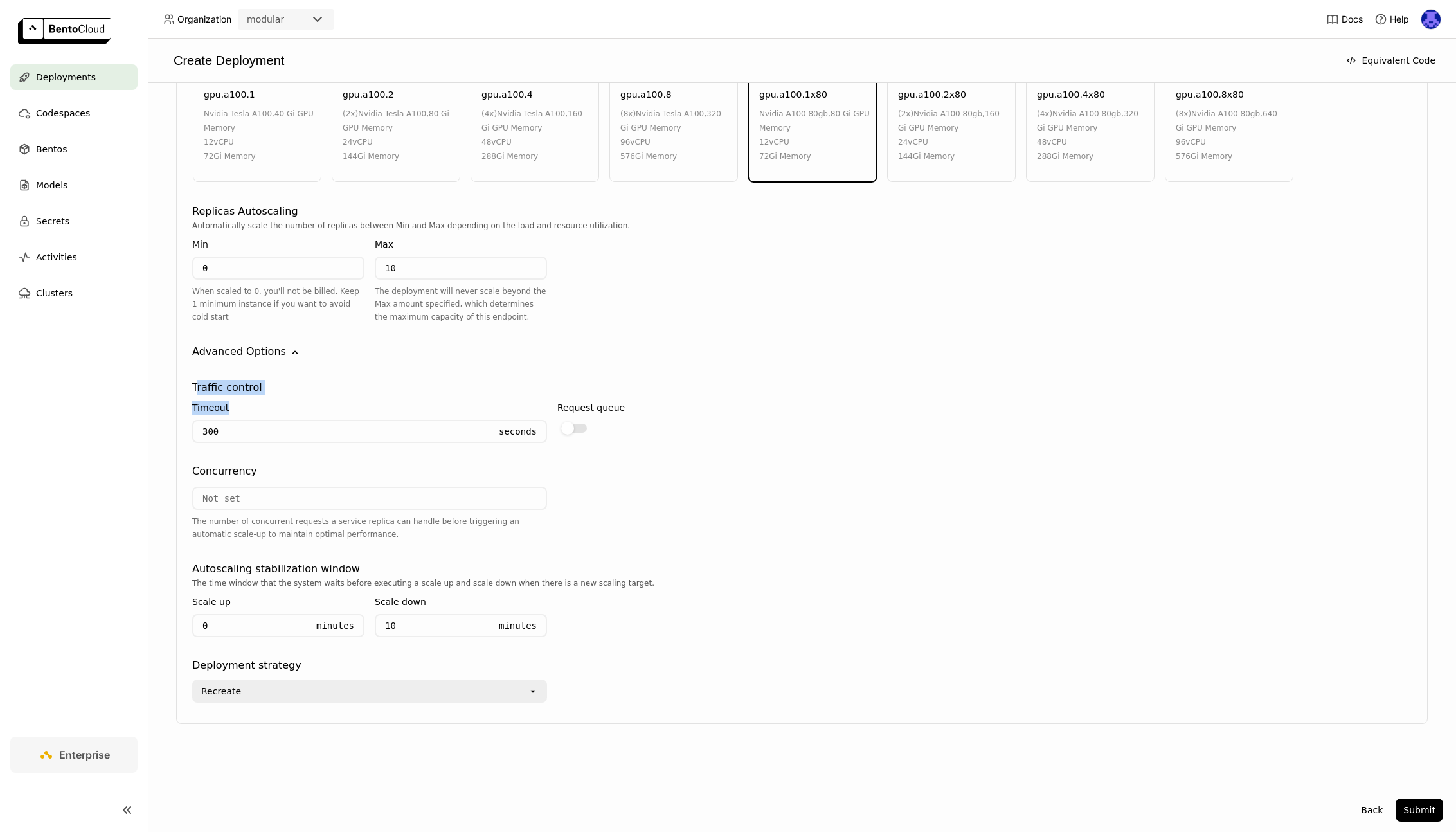
drag, startPoint x: 270, startPoint y: 402, endPoint x: 197, endPoint y: 383, distance: 75.4
click at [197, 383] on div "Traffic control Timeout 300 Seconds Request queue" at bounding box center [802, 416] width 1219 height 73
drag, startPoint x: 632, startPoint y: 406, endPoint x: 553, endPoint y: 412, distance: 79.2
click at [553, 412] on div "Timeout 300 Seconds Request queue" at bounding box center [551, 423] width 720 height 58
click at [575, 422] on label at bounding box center [591, 428] width 68 height 16
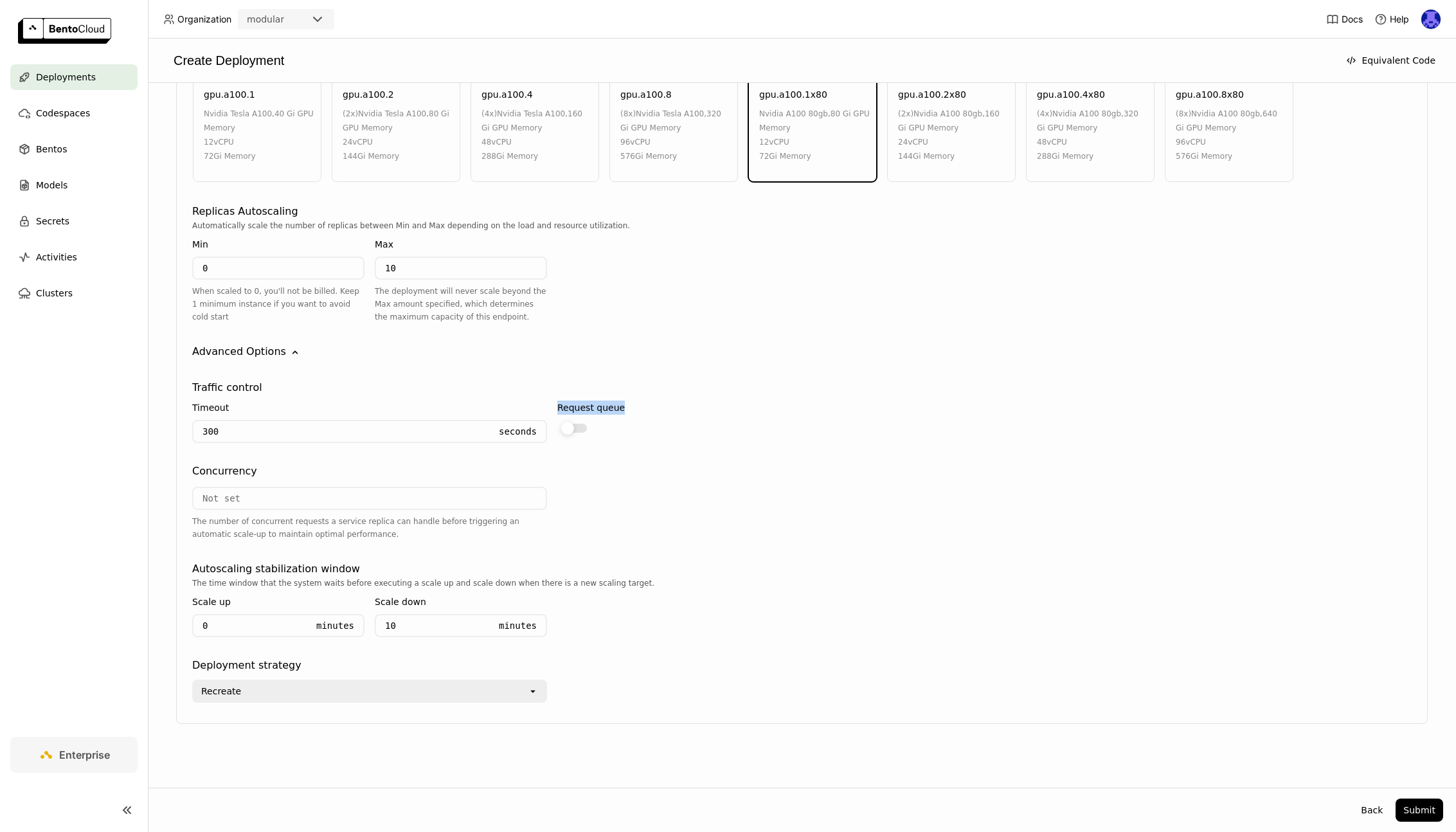
click at [557, 420] on input "checkbox" at bounding box center [557, 420] width 0 height 0
click at [576, 428] on div at bounding box center [581, 428] width 13 height 13
click at [557, 420] on input "checkbox" at bounding box center [557, 420] width 0 height 0
click at [576, 428] on div at bounding box center [574, 428] width 26 height 9
click at [557, 420] on input "checkbox" at bounding box center [557, 420] width 0 height 0
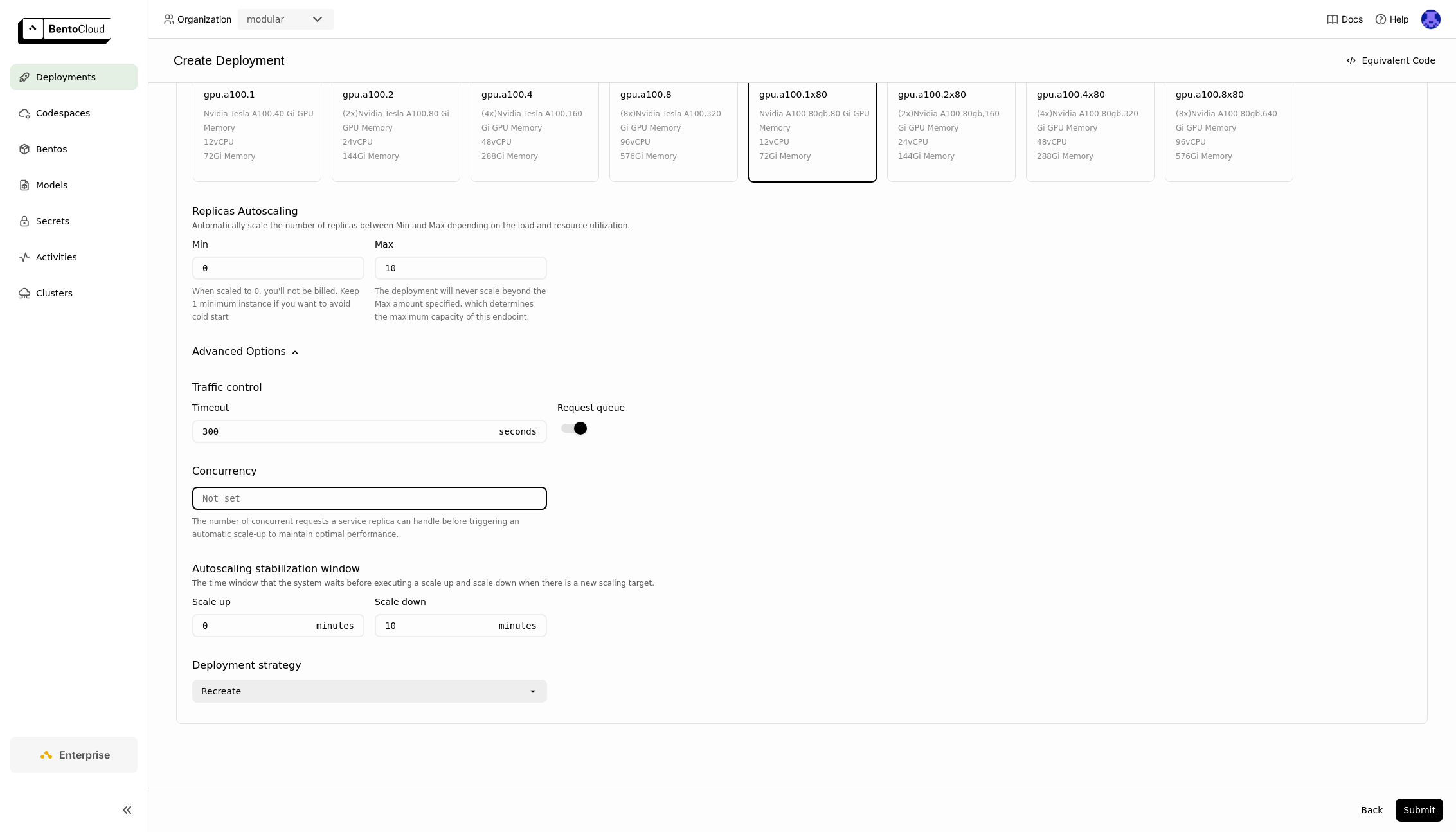
click at [281, 499] on input "number" at bounding box center [370, 498] width 352 height 21
drag, startPoint x: 202, startPoint y: 522, endPoint x: 240, endPoint y: 522, distance: 38.0
click at [240, 522] on div "The number of concurrent requests a service replica can handle before triggerin…" at bounding box center [369, 528] width 355 height 26
click at [350, 495] on input "number" at bounding box center [370, 498] width 352 height 21
type input "3"
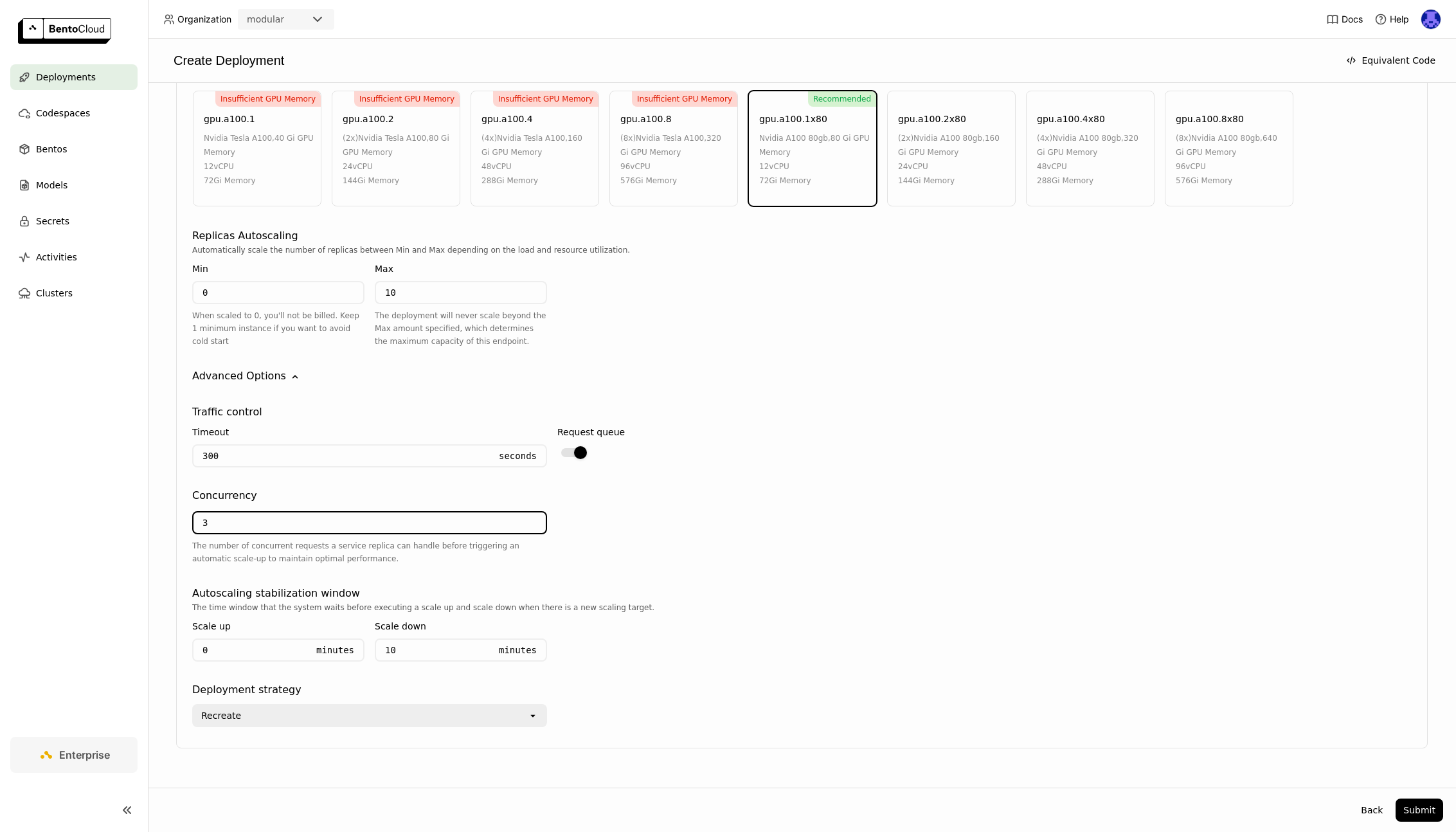
scroll to position [720, 0]
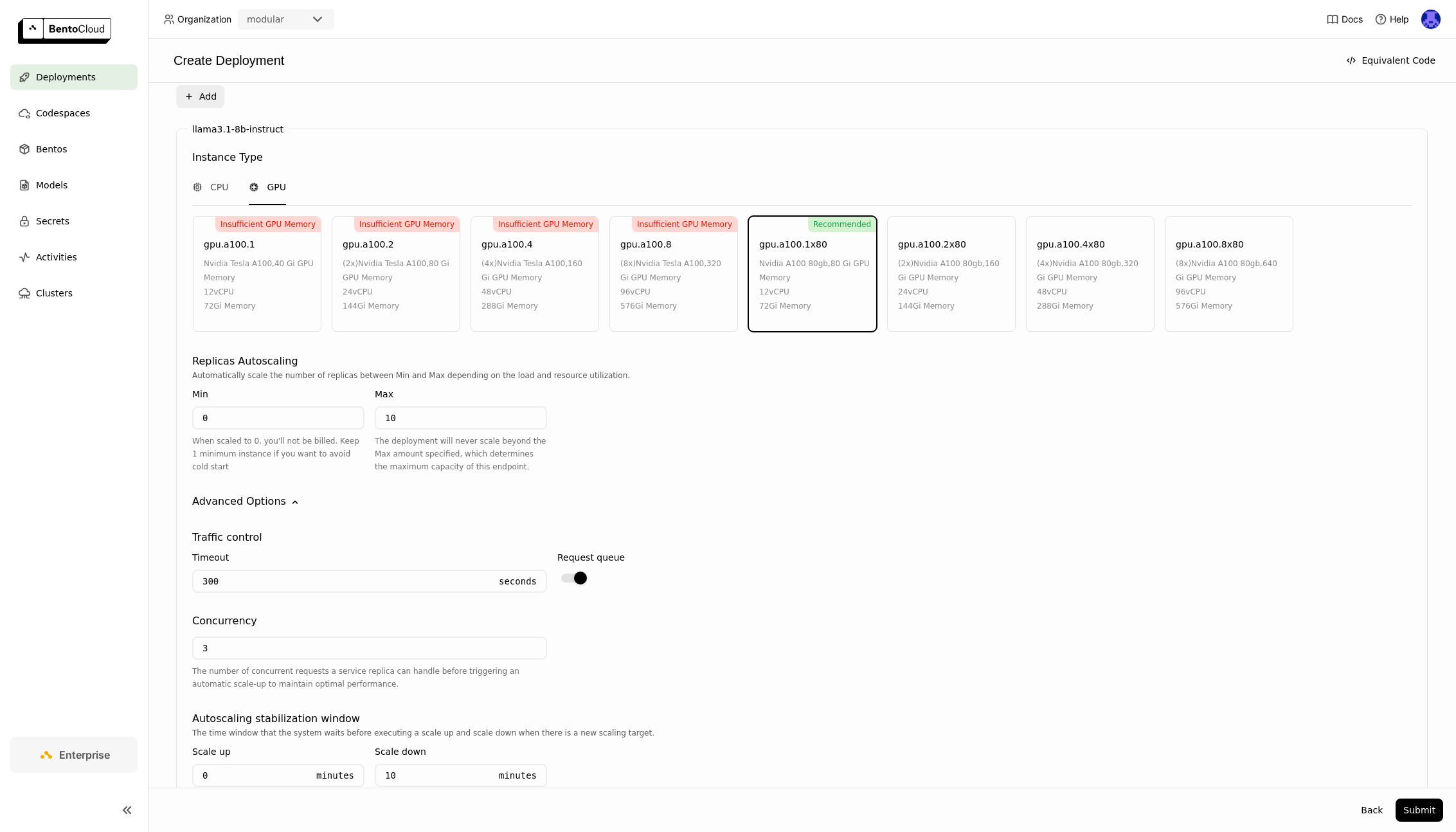
click at [1016, 283] on div "Insufficient GPU Memory gpu.a100.1 nvidia tesla a100 , 40 Gi GPU Memory 12 vCPU…" at bounding box center [802, 274] width 1223 height 117
click at [962, 310] on div "144Gi Memory" at bounding box center [954, 306] width 111 height 14
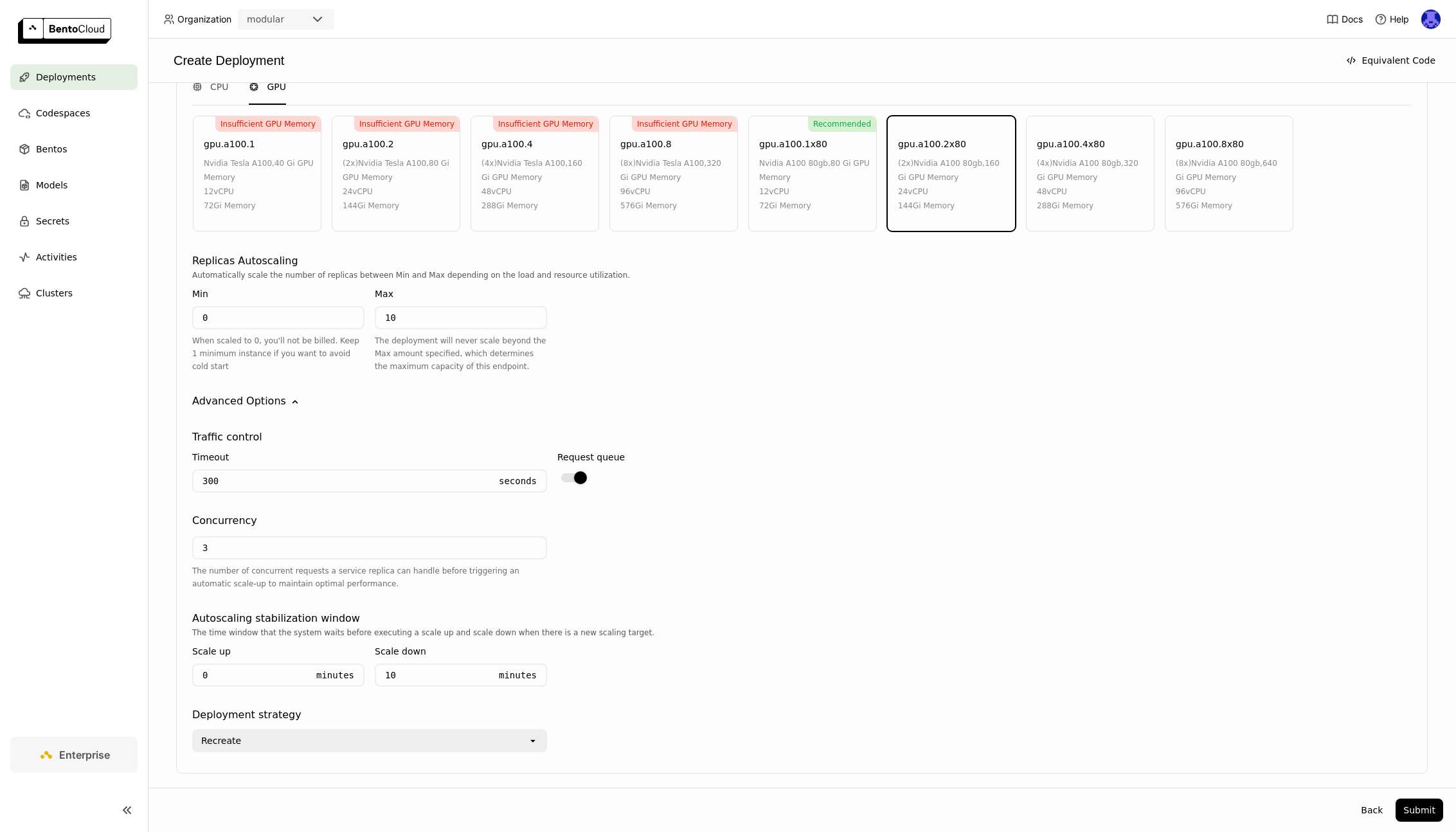
scroll to position [870, 0]
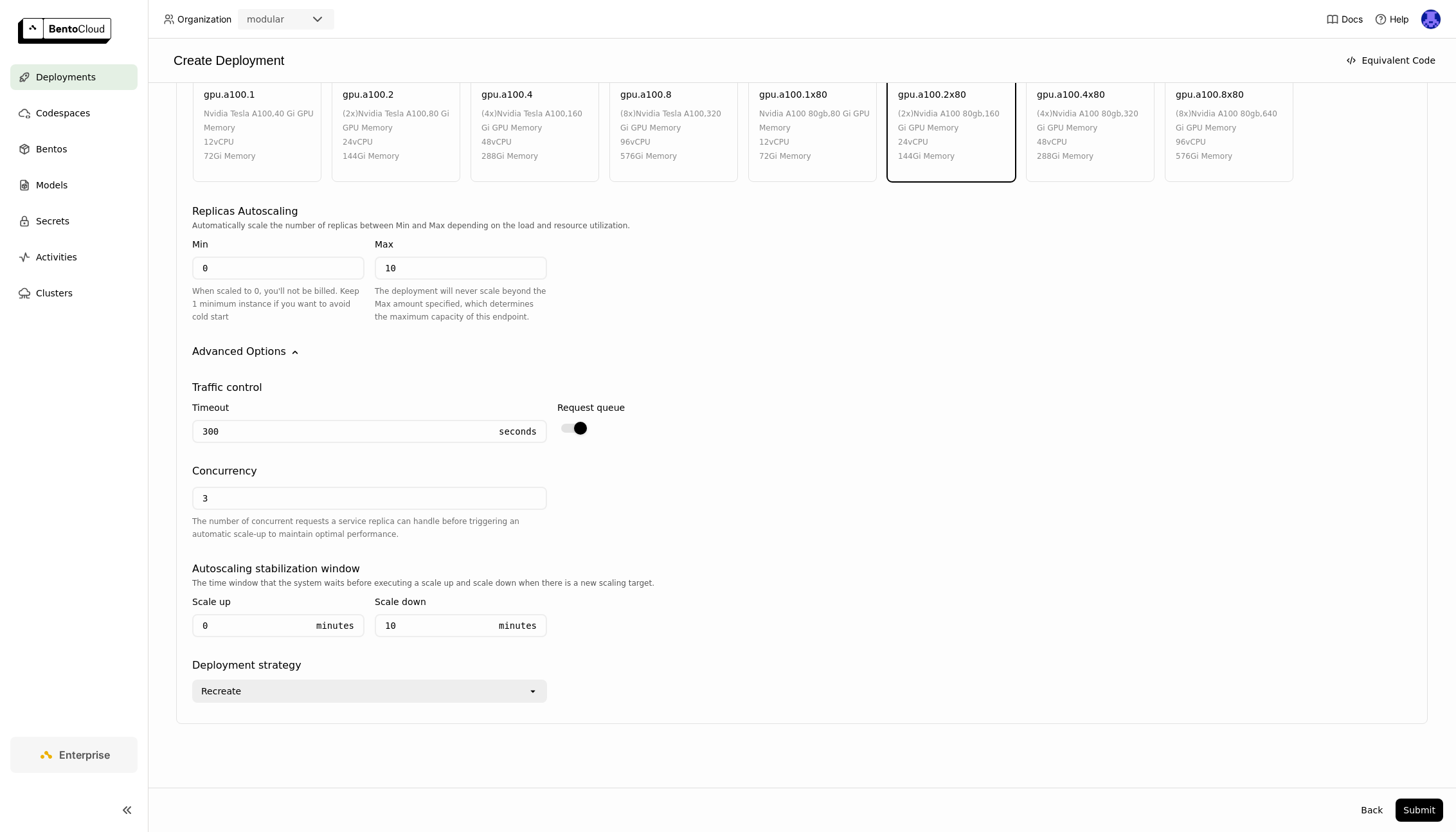
click at [96, 745] on link "Enterprise" at bounding box center [73, 755] width 127 height 36
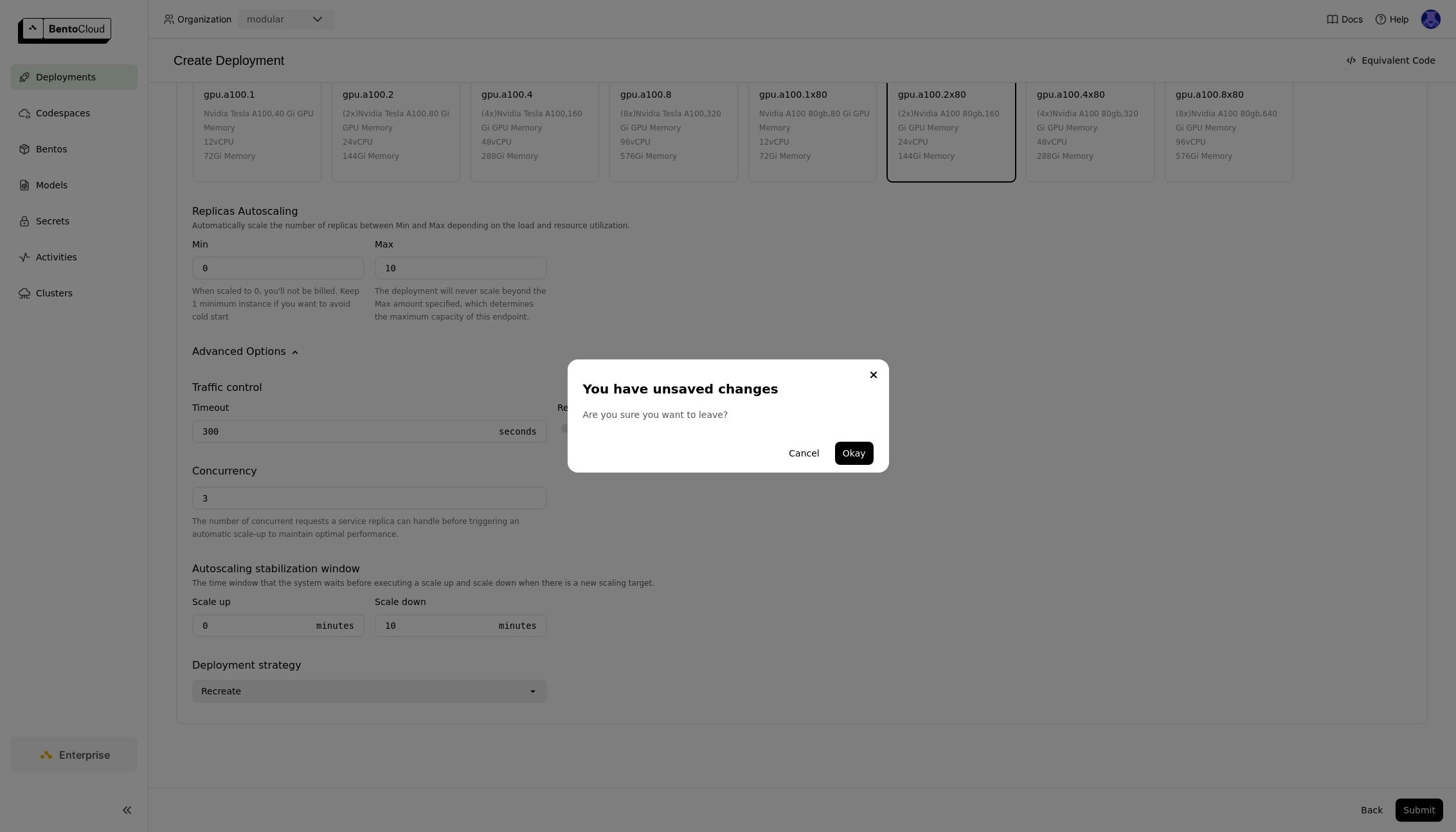
click at [885, 374] on div "You have unsaved changes Are you sure you want to leave? Cancel Okay" at bounding box center [728, 416] width 321 height 113
click at [877, 372] on button "Close" at bounding box center [874, 375] width 16 height 16
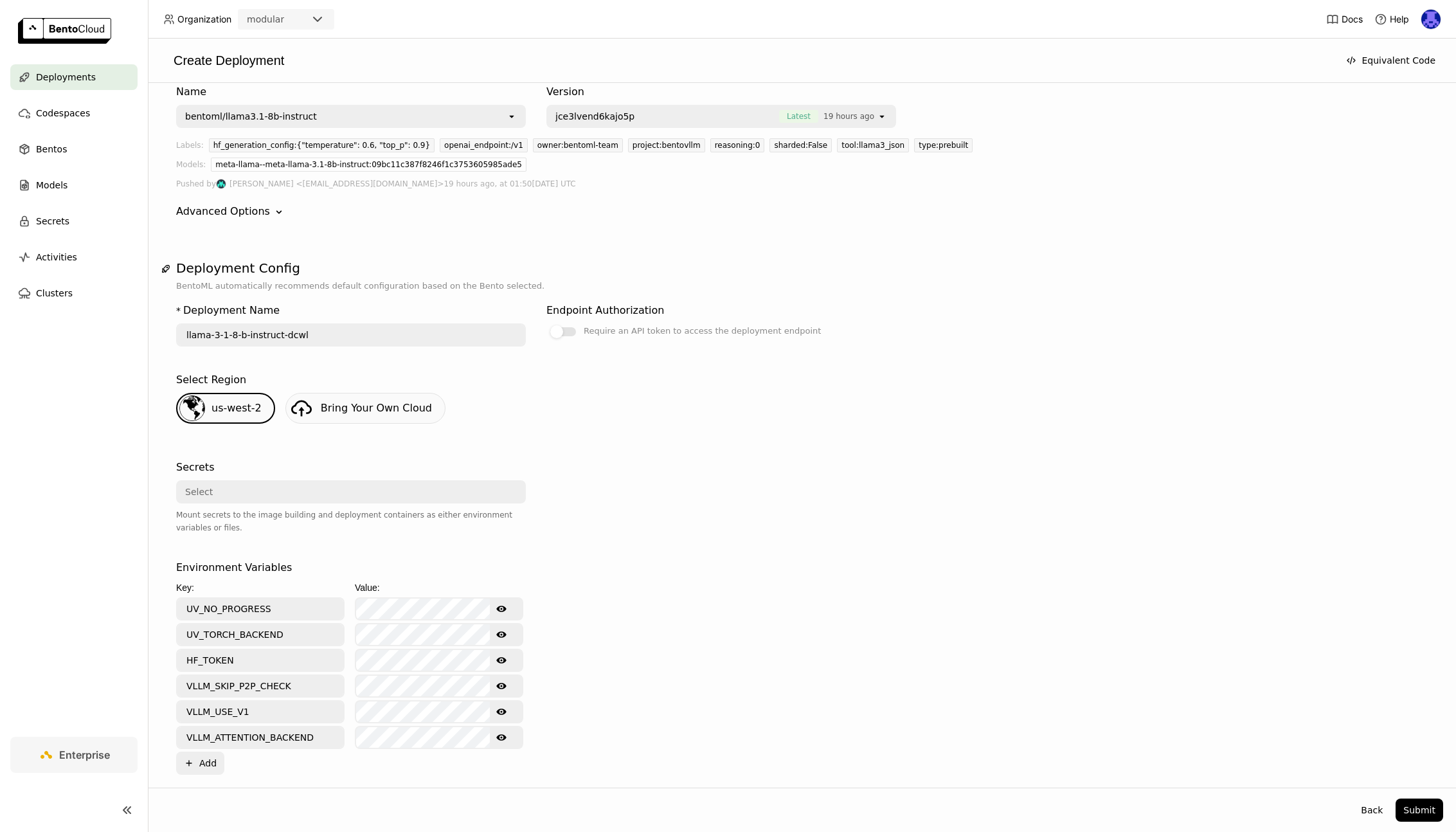
scroll to position [0, 0]
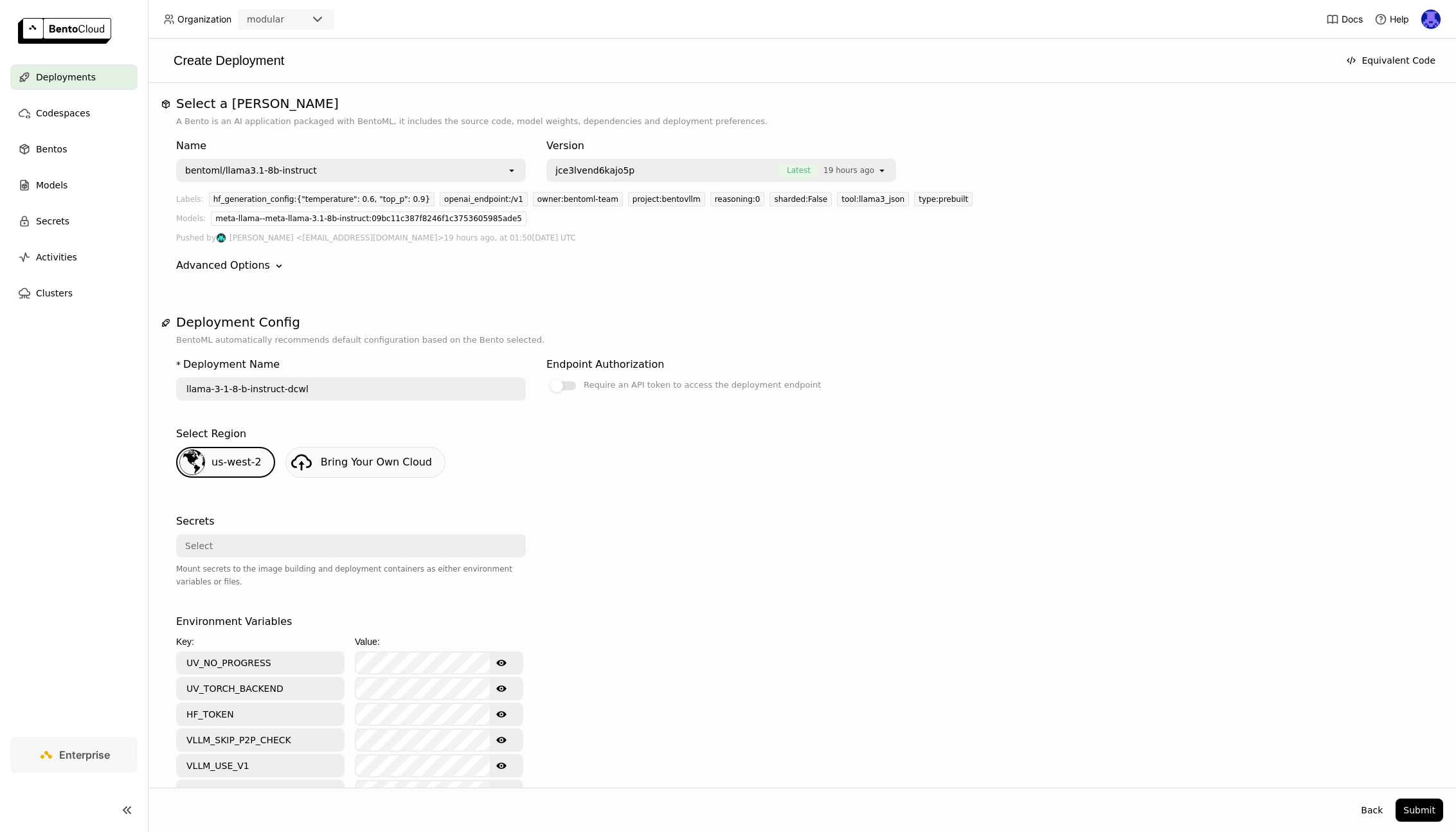
click at [173, 17] on icon at bounding box center [169, 19] width 11 height 11
click at [68, 89] on div "Deployments" at bounding box center [73, 77] width 127 height 26
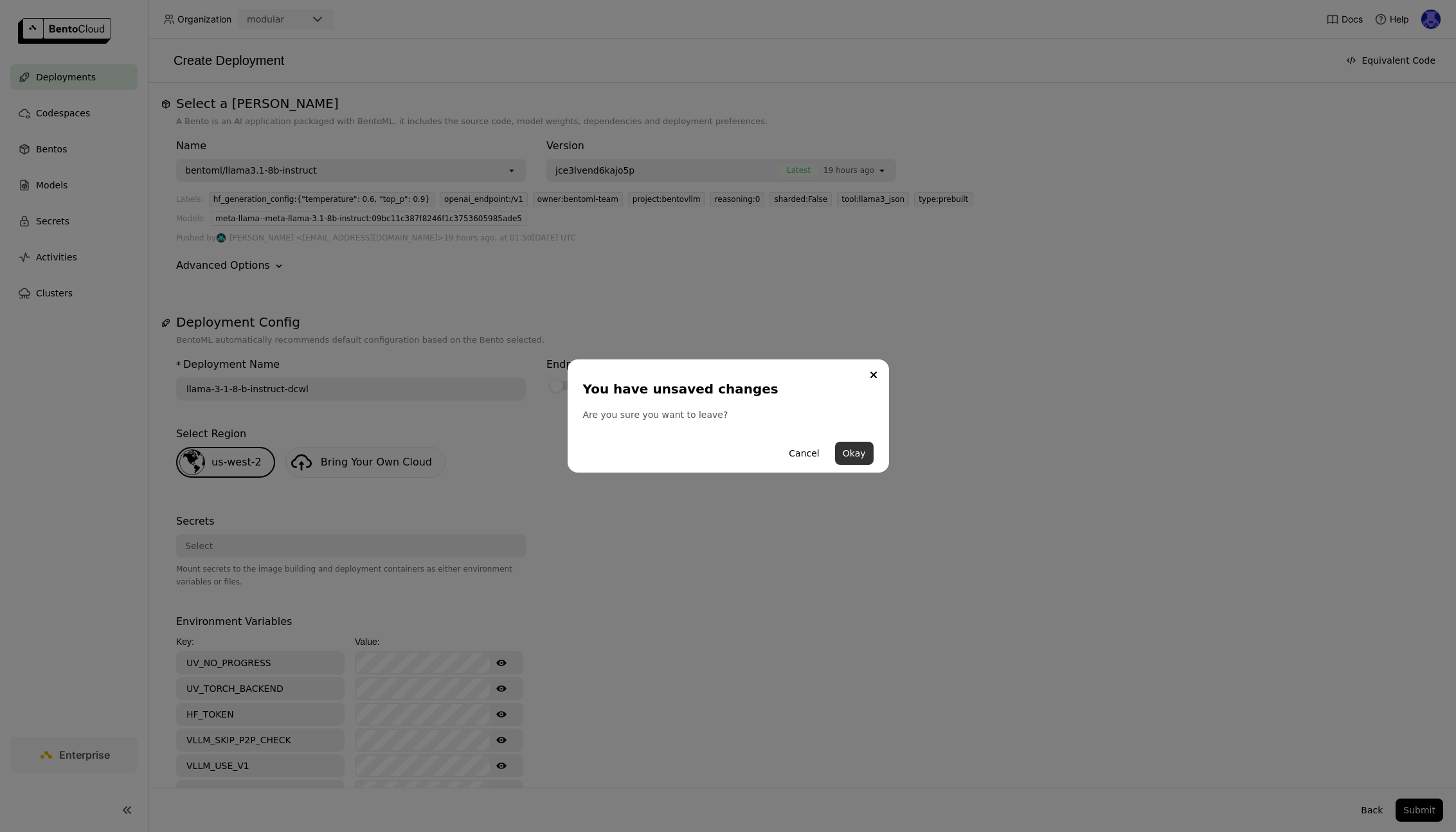
click at [854, 457] on button "Okay" at bounding box center [854, 453] width 38 height 23
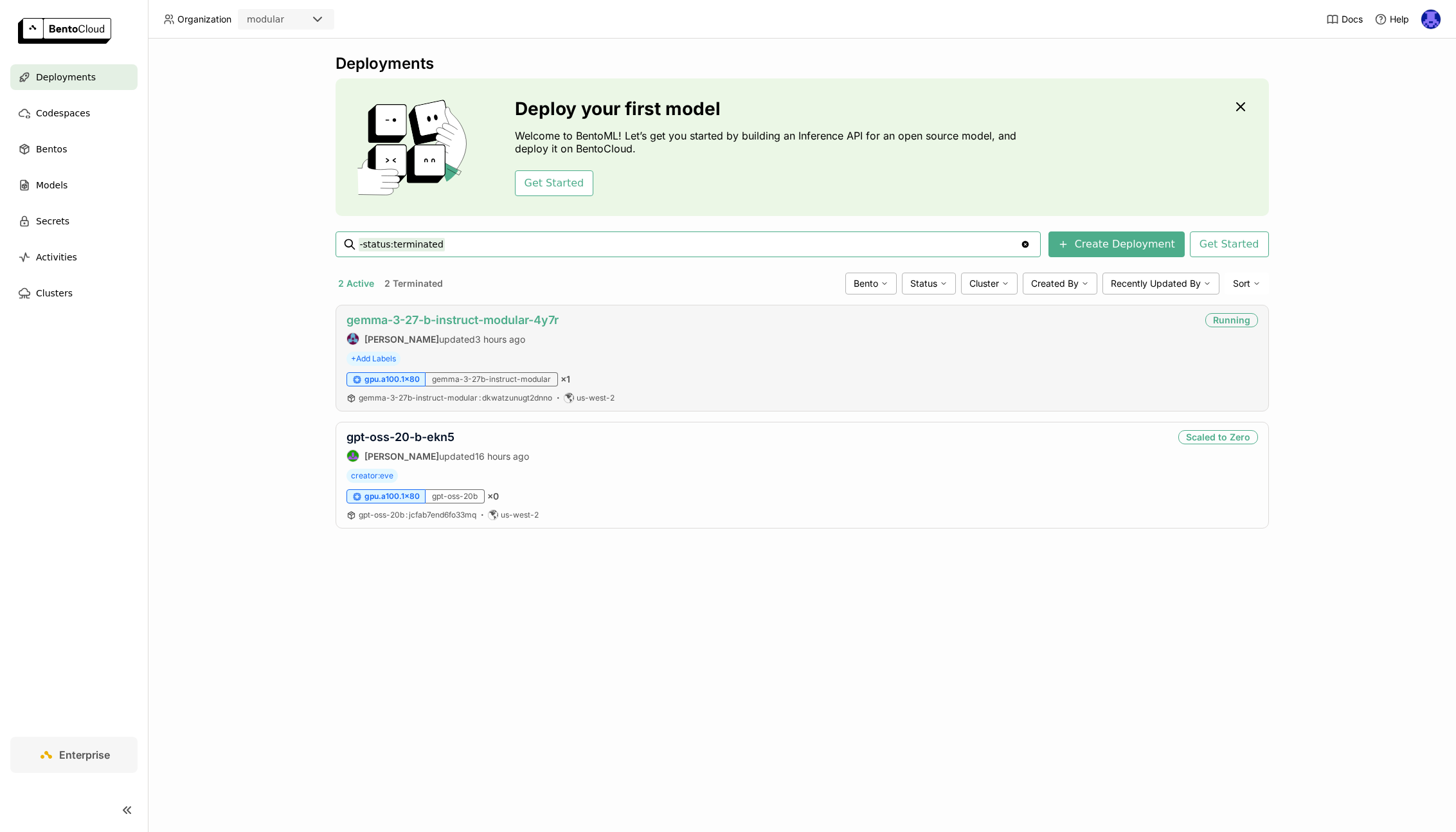
click at [523, 321] on link "gemma-3-27-b-instruct-modular-4y7r" at bounding box center [453, 320] width 212 height 13
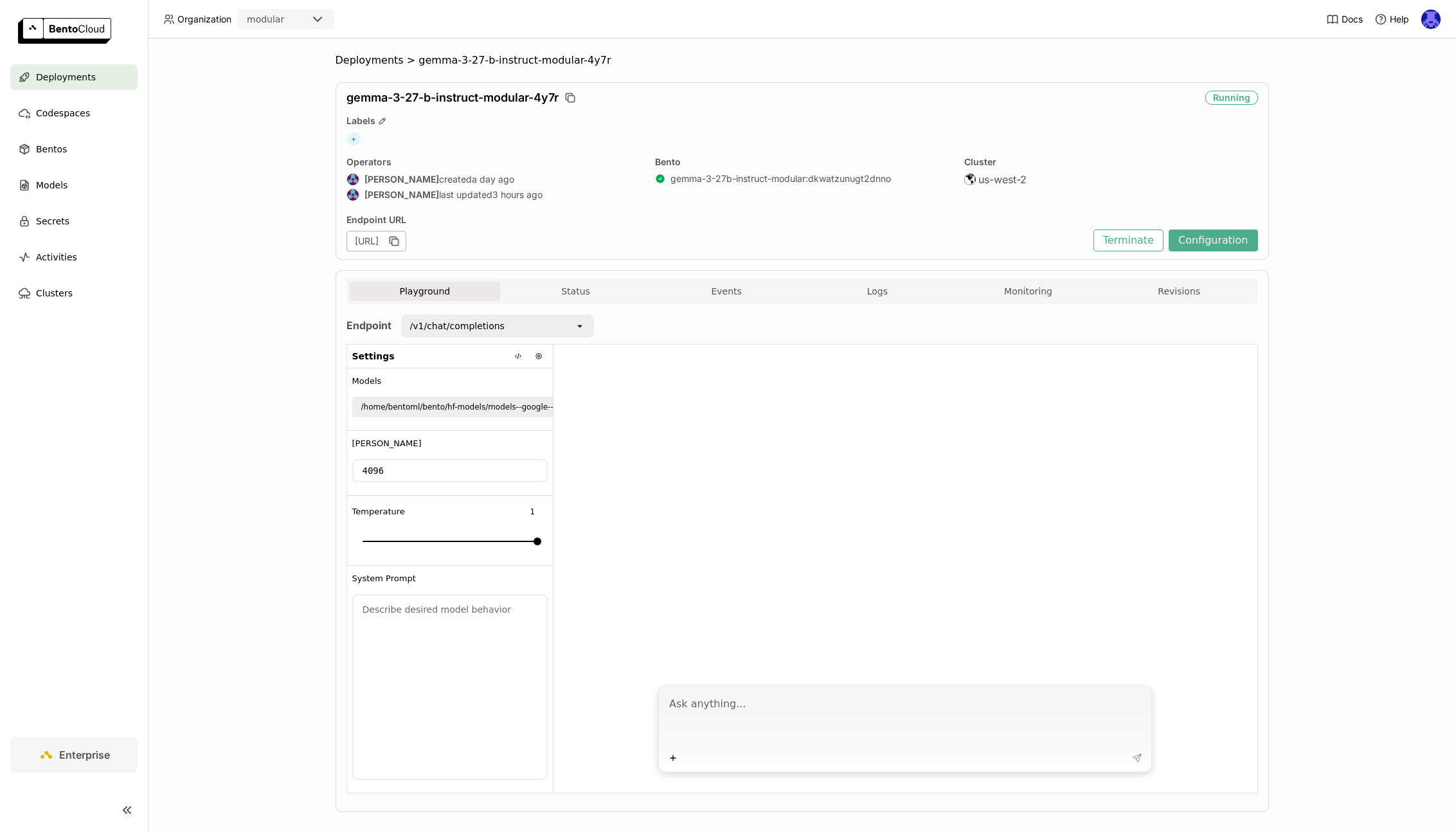
drag, startPoint x: 875, startPoint y: 711, endPoint x: 689, endPoint y: 379, distance: 380.6
click at [875, 711] on textarea at bounding box center [907, 719] width 475 height 59
click at [401, 243] on icon "button" at bounding box center [394, 241] width 13 height 13
click at [742, 695] on div "Plus" at bounding box center [905, 728] width 494 height 87
click at [765, 702] on textarea at bounding box center [907, 719] width 475 height 59
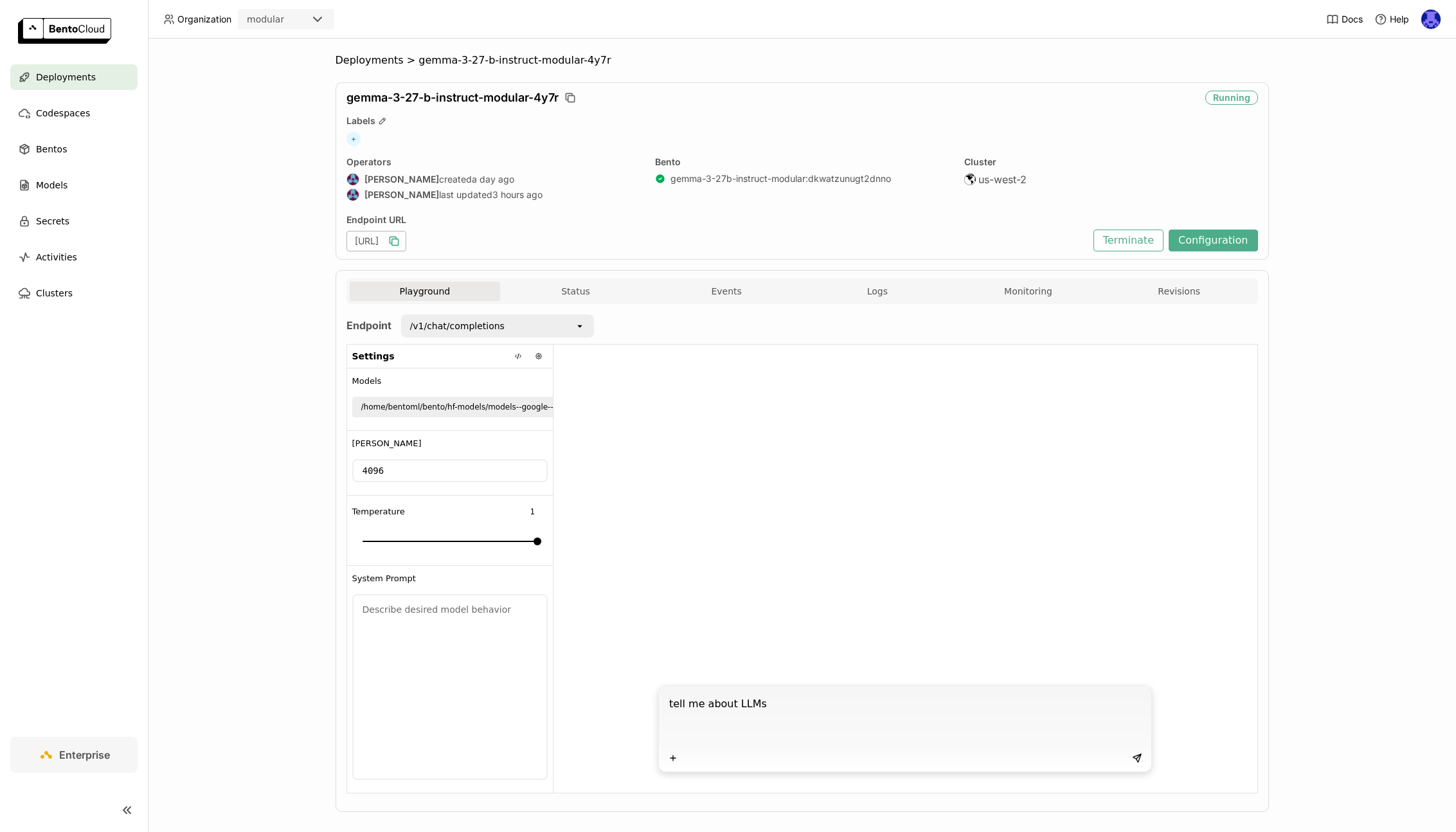
type textarea "tell me about LLMs"
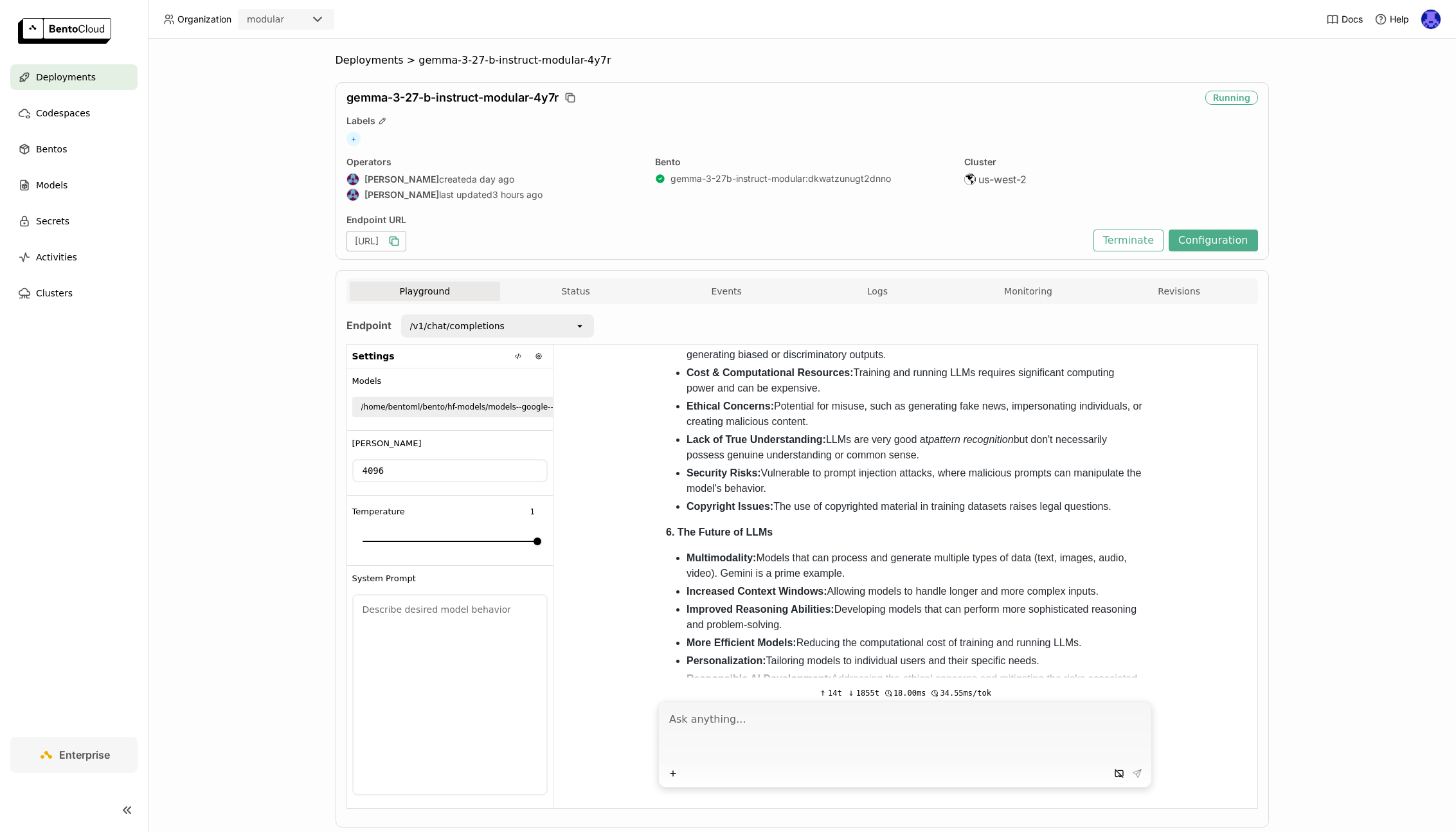
scroll to position [1816, 0]
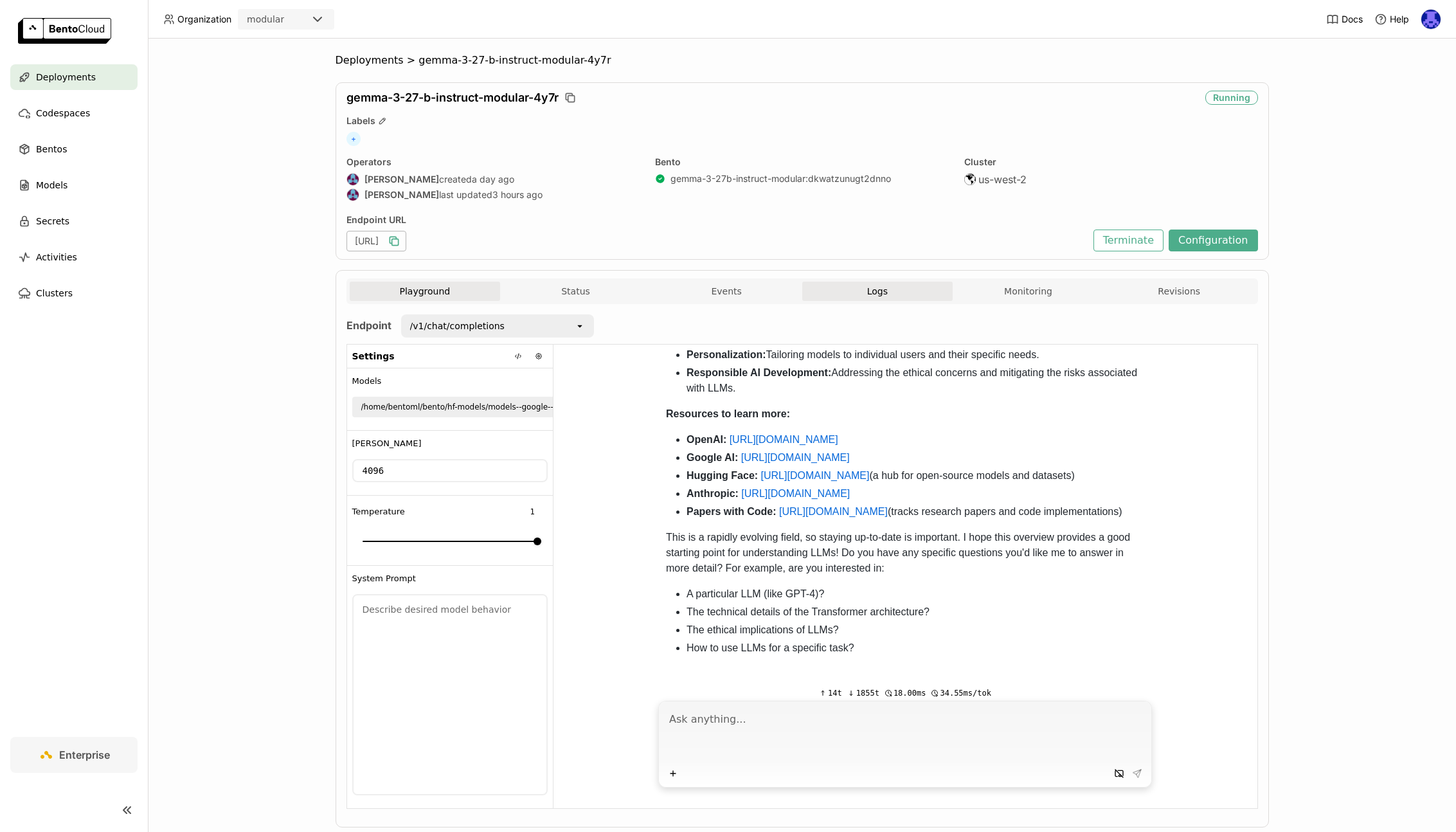
click at [886, 287] on button "Logs" at bounding box center [878, 291] width 151 height 19
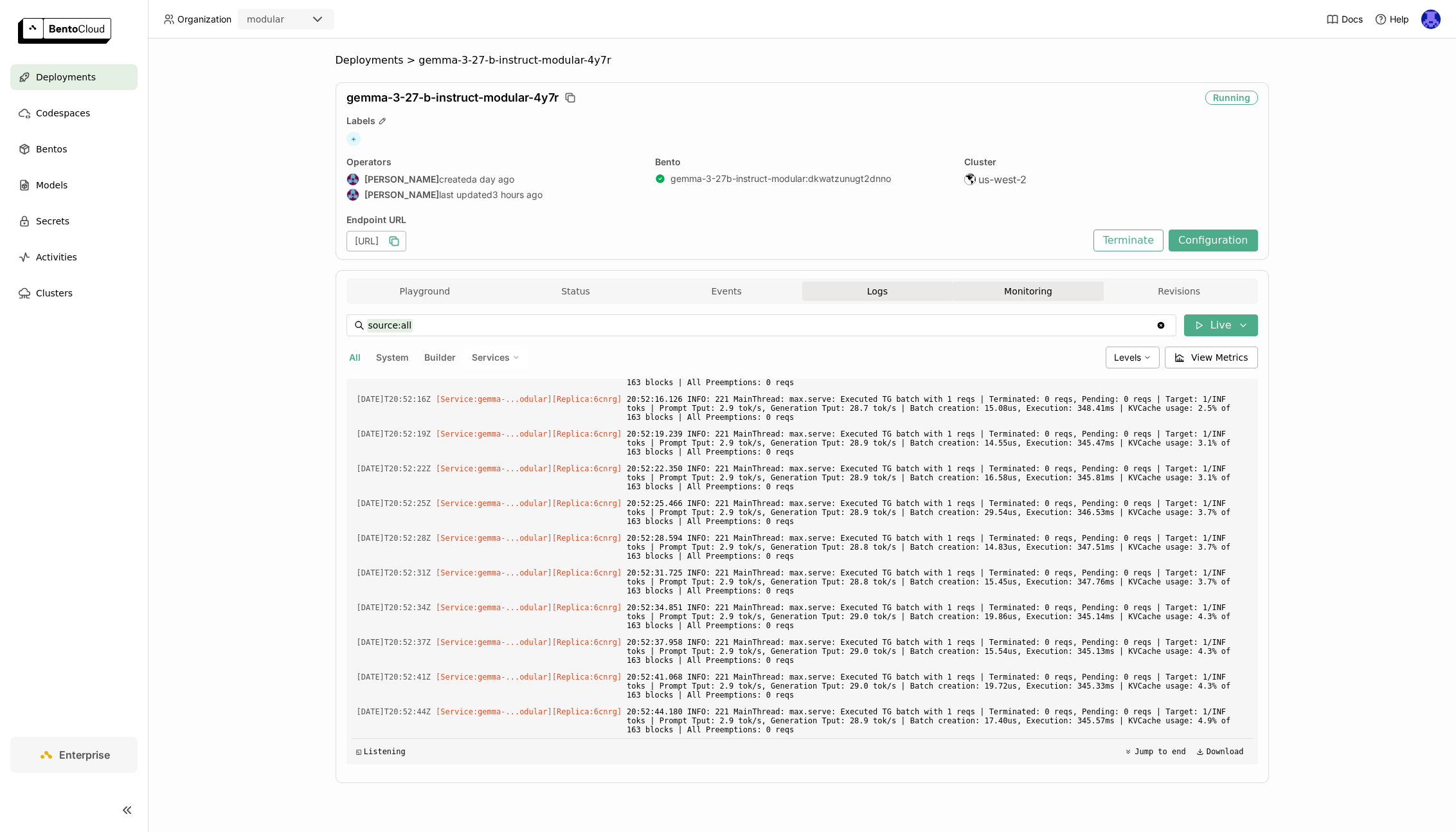
scroll to position [3182, 0]
click at [1040, 292] on button "Monitoring" at bounding box center [1028, 291] width 151 height 19
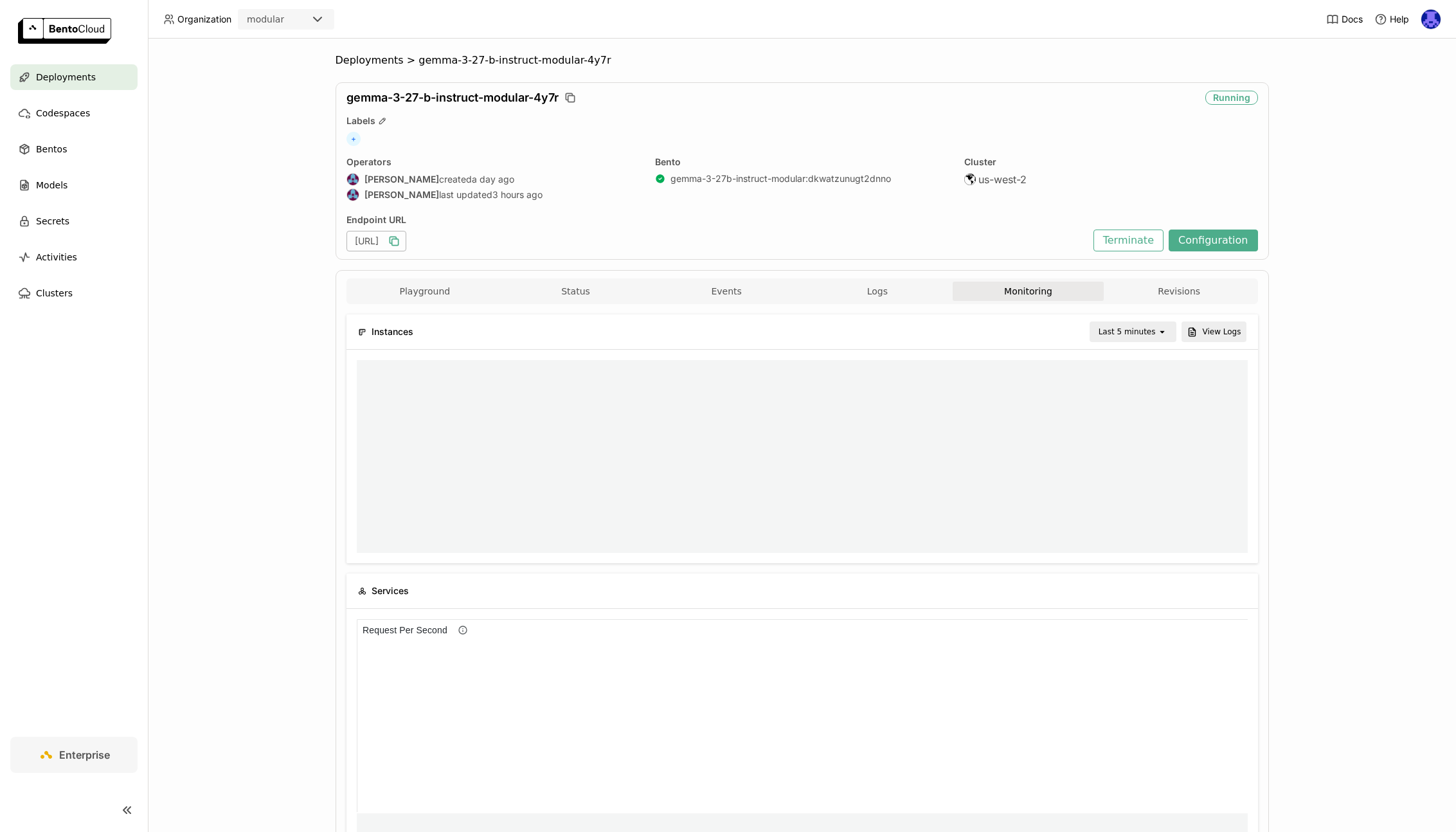
scroll to position [183, 881]
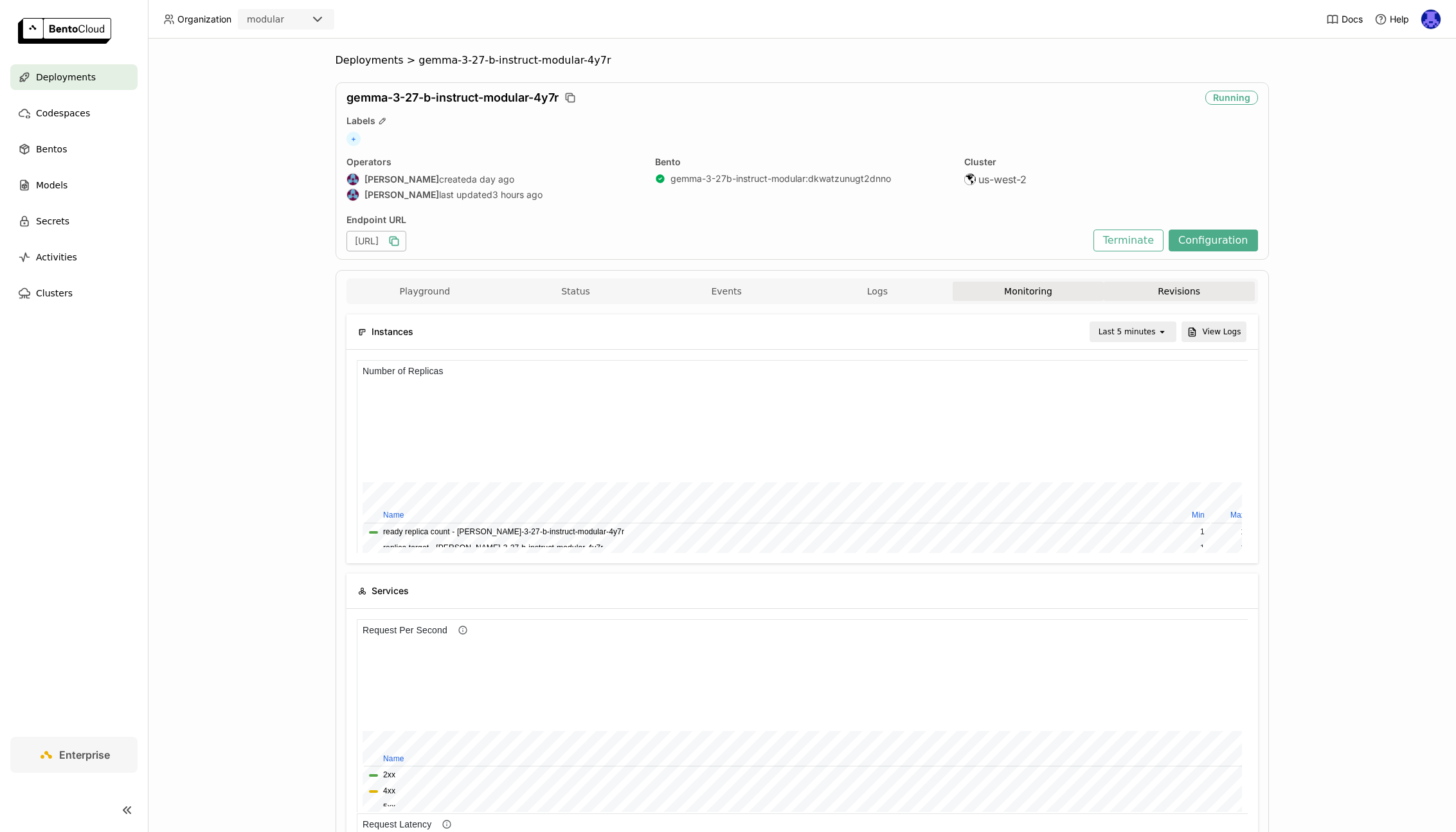
click at [1202, 284] on button "Revisions" at bounding box center [1179, 291] width 151 height 19
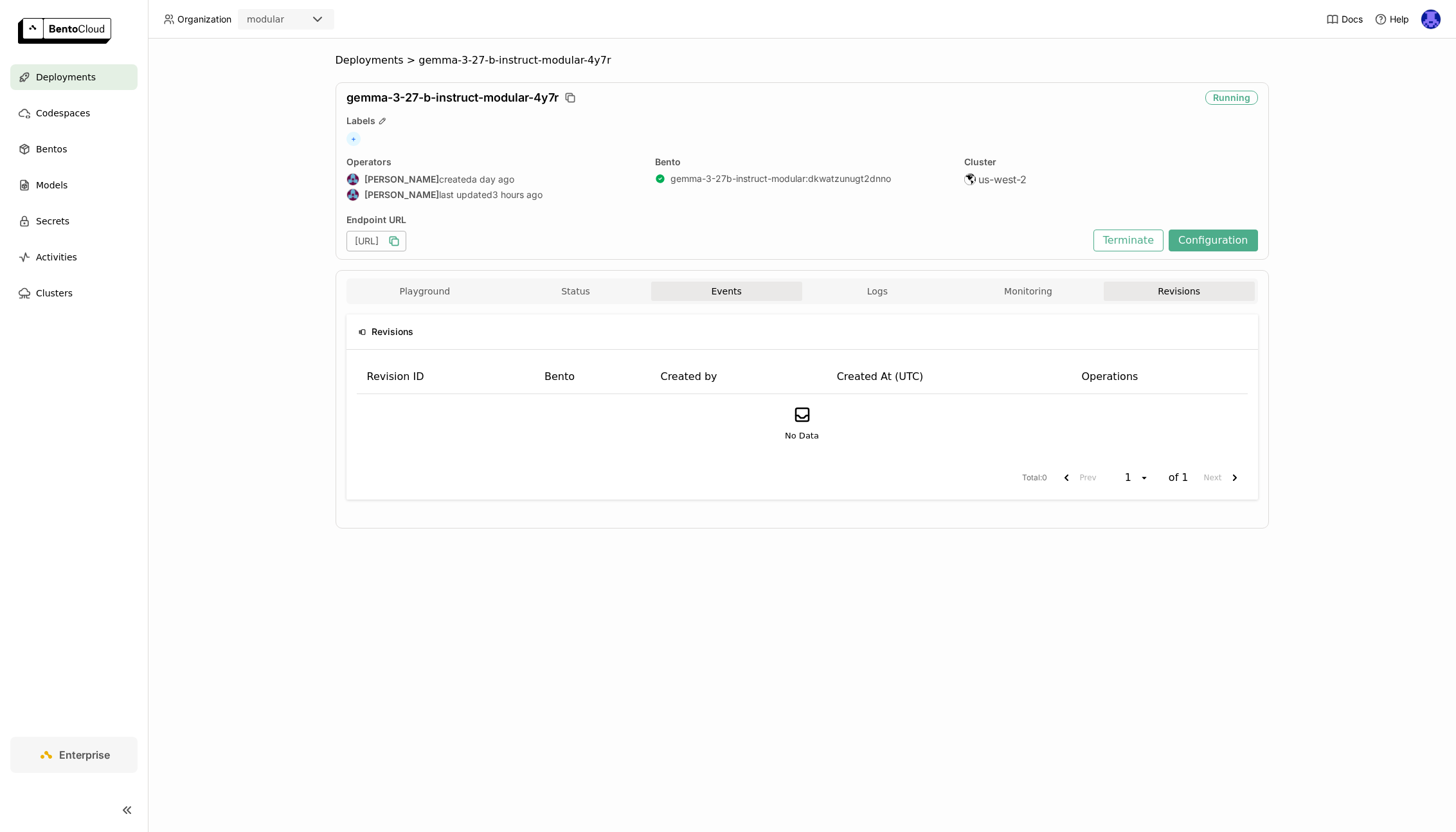
click at [741, 286] on button "Events" at bounding box center [726, 291] width 151 height 19
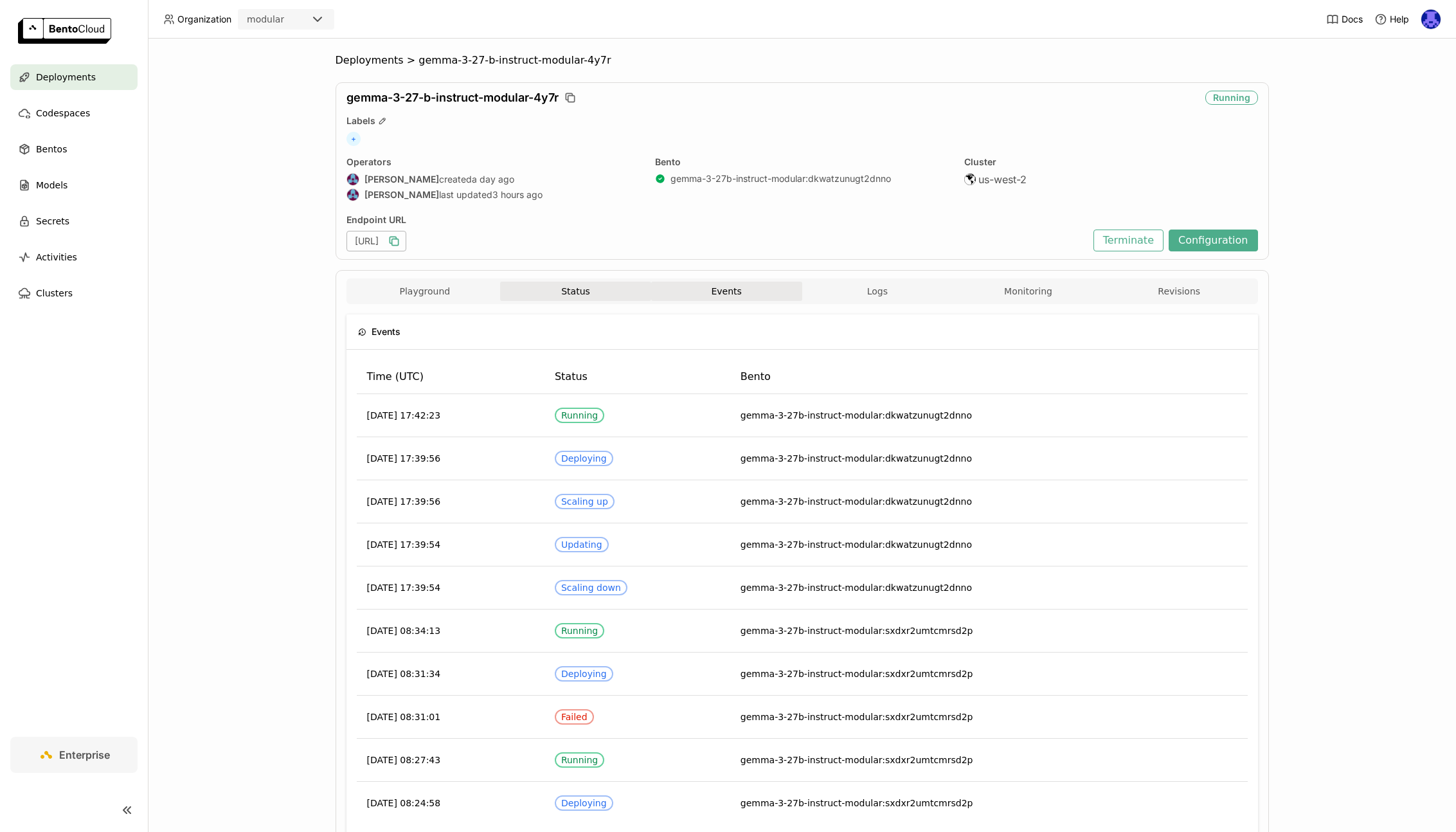
click at [573, 292] on button "Status" at bounding box center [576, 291] width 151 height 19
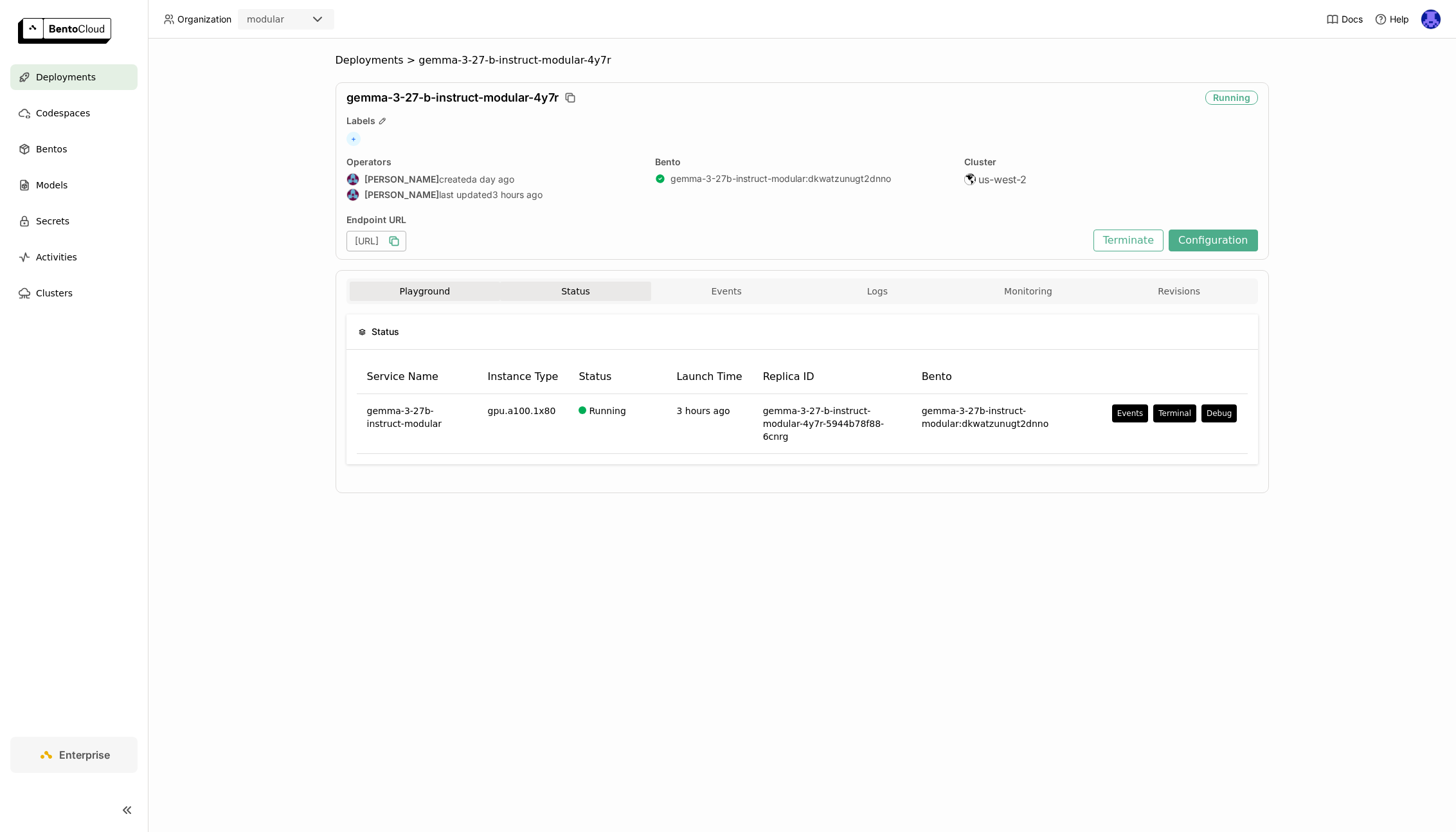
click at [414, 297] on button "Playground" at bounding box center [425, 291] width 151 height 19
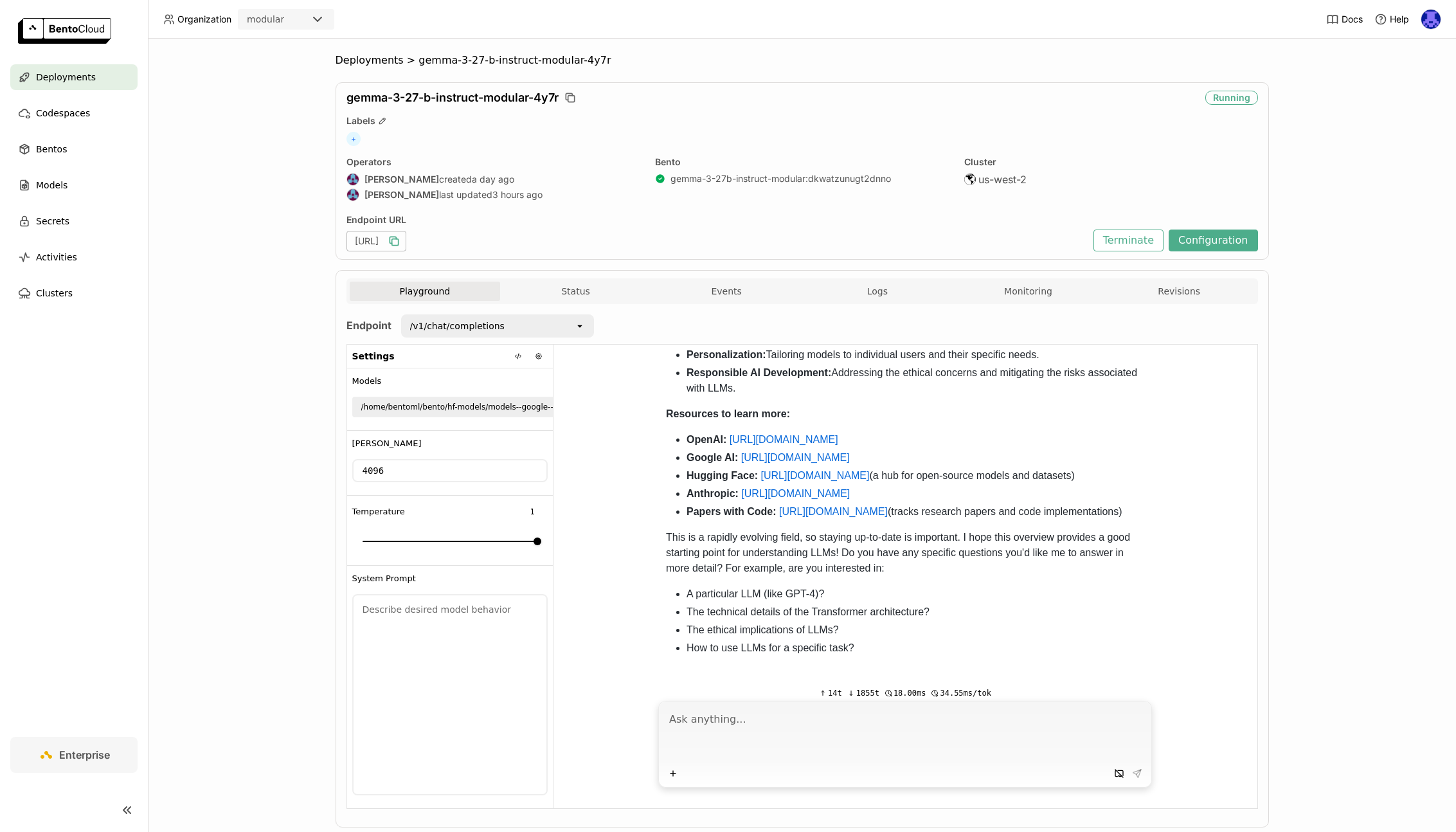
click at [1431, 19] on img at bounding box center [1430, 19] width 19 height 19
click at [1426, 70] on link "Billing" at bounding box center [1404, 67] width 74 height 18
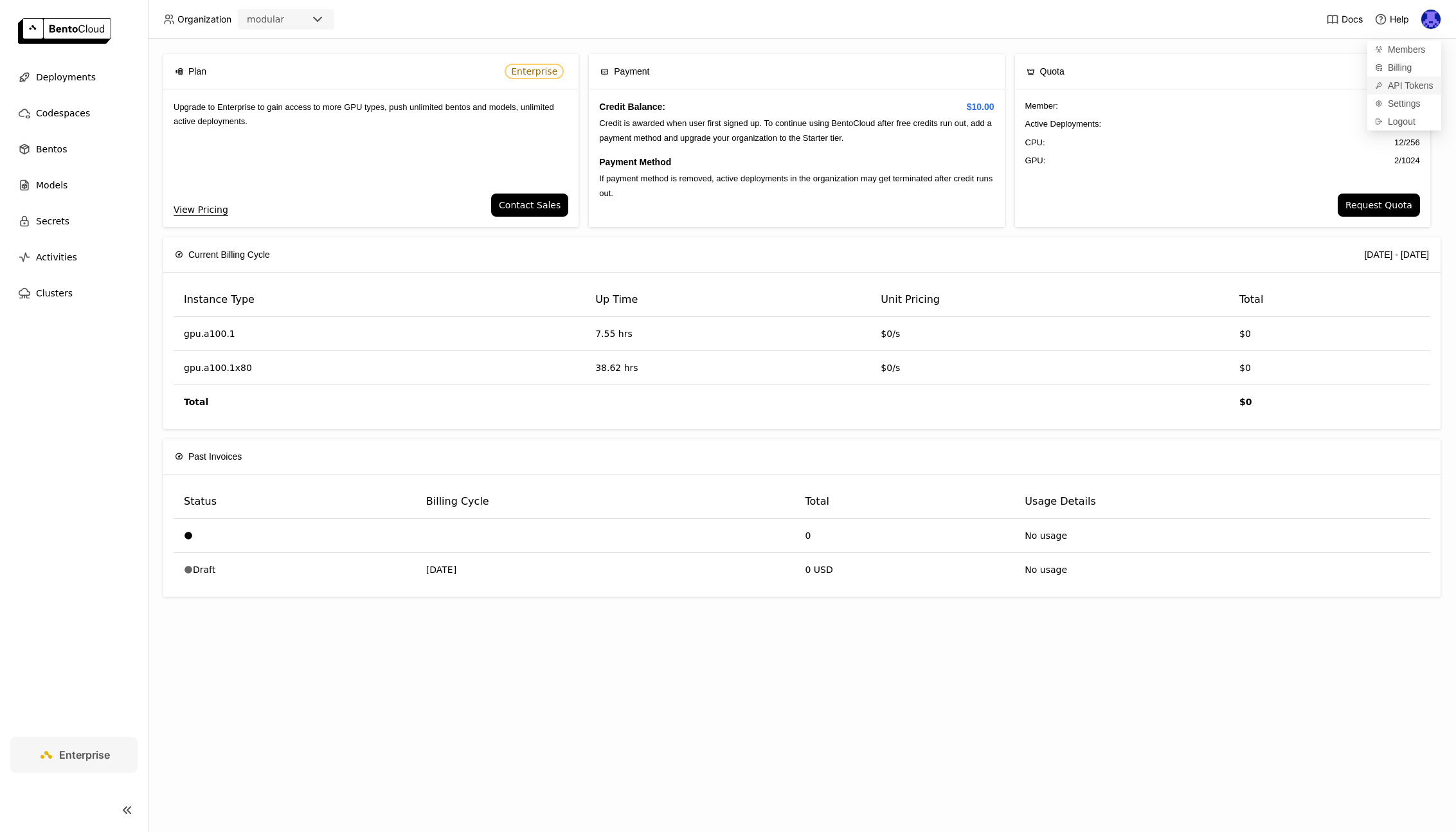
click at [1416, 88] on span "API Tokens" at bounding box center [1411, 85] width 45 height 11
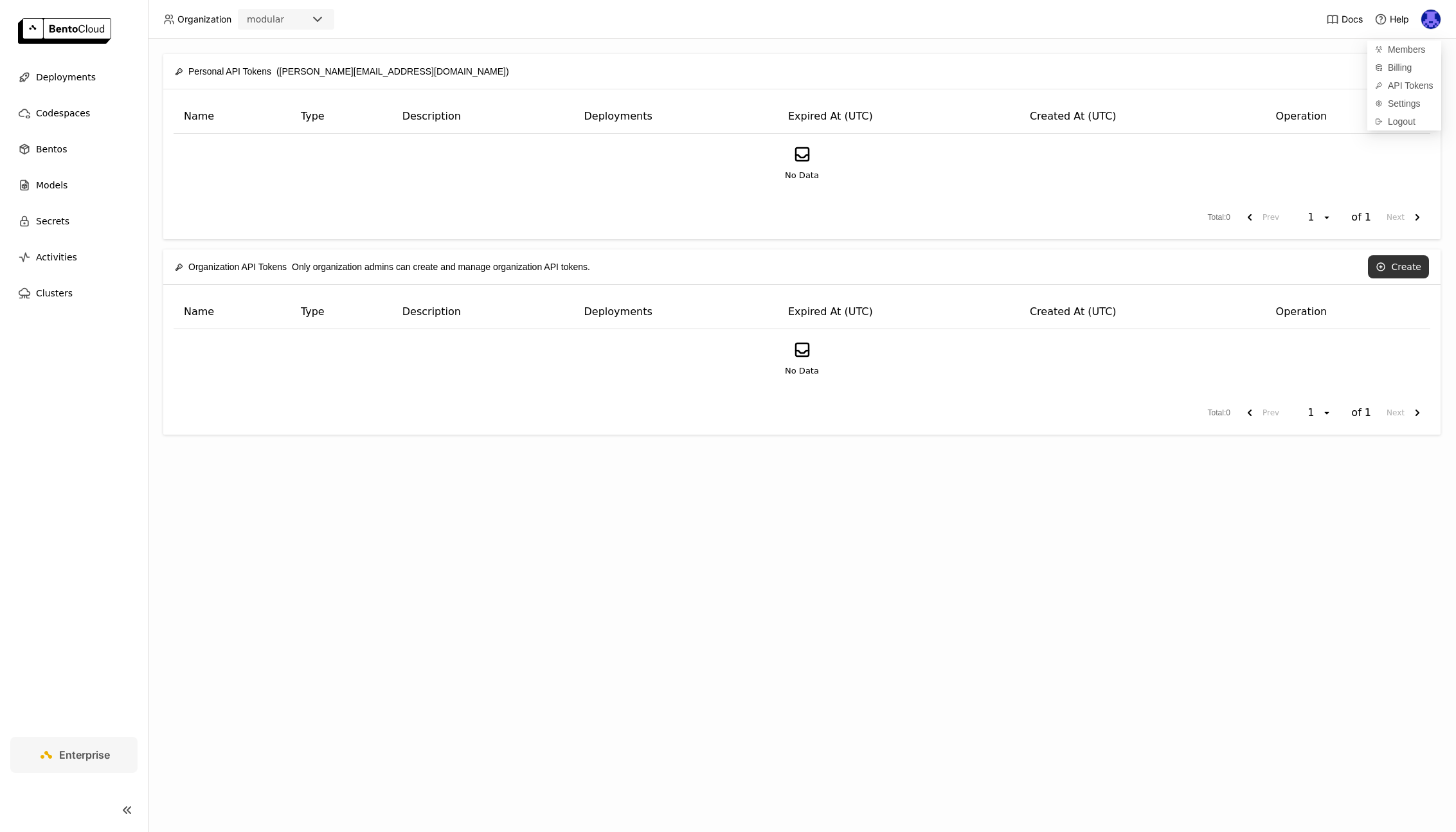
click at [1394, 267] on button "Create" at bounding box center [1398, 266] width 61 height 23
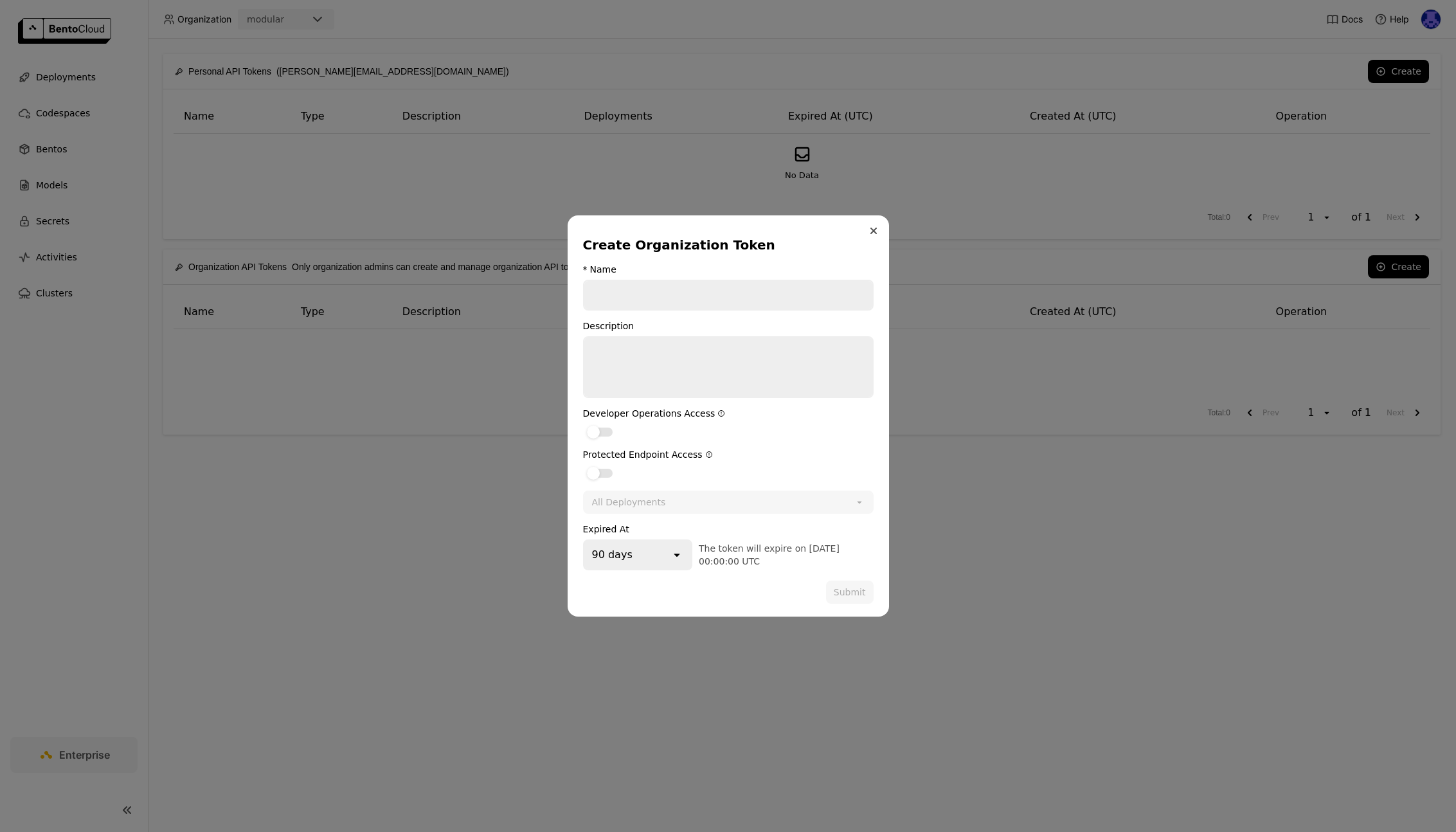
click at [868, 233] on button "Close" at bounding box center [874, 231] width 16 height 16
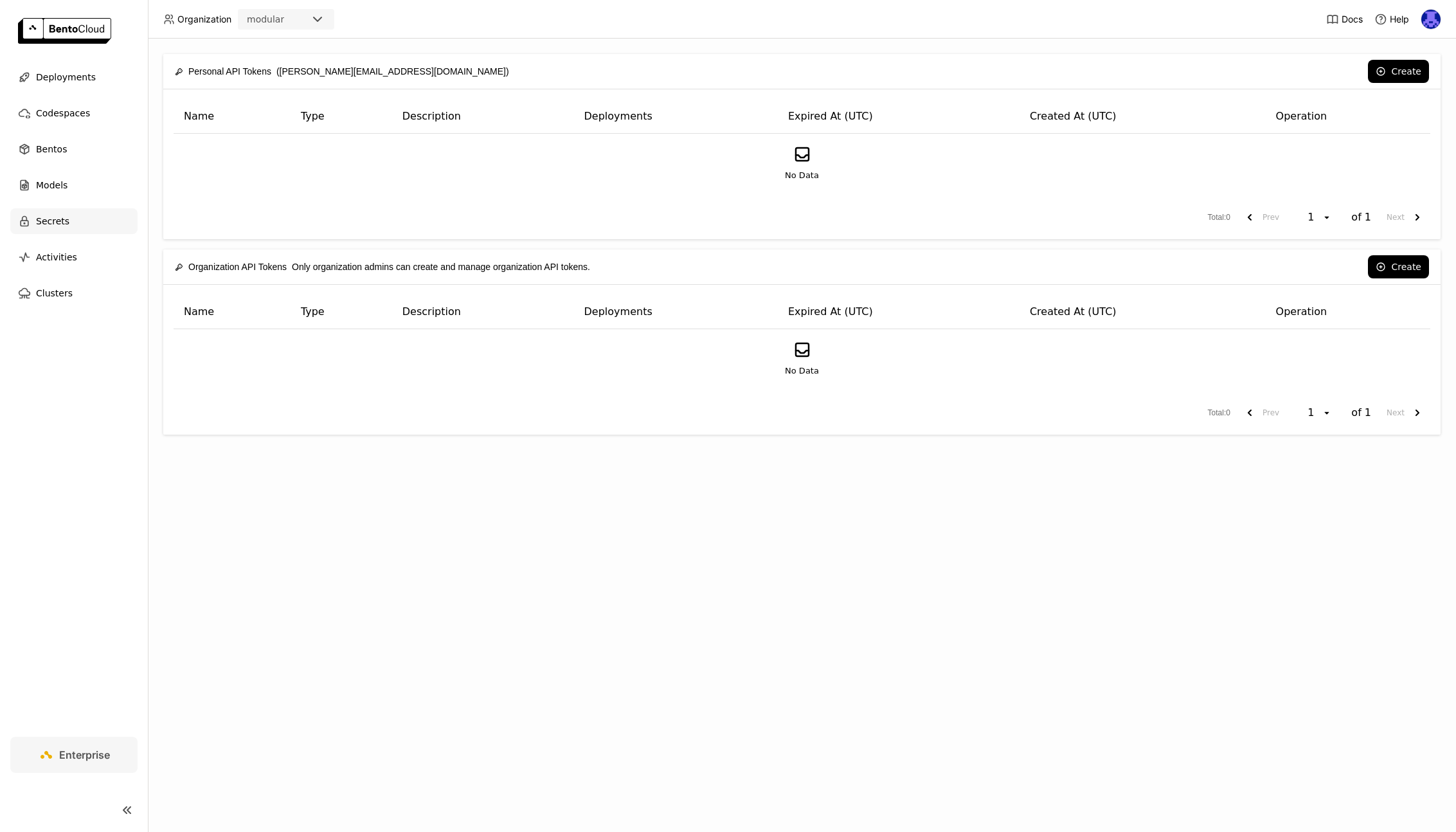
click at [47, 238] on ul "Deployments Codespaces Bentos Models Secrets Activities Clusters" at bounding box center [74, 185] width 148 height 242
click at [47, 231] on div "Secrets" at bounding box center [73, 221] width 127 height 26
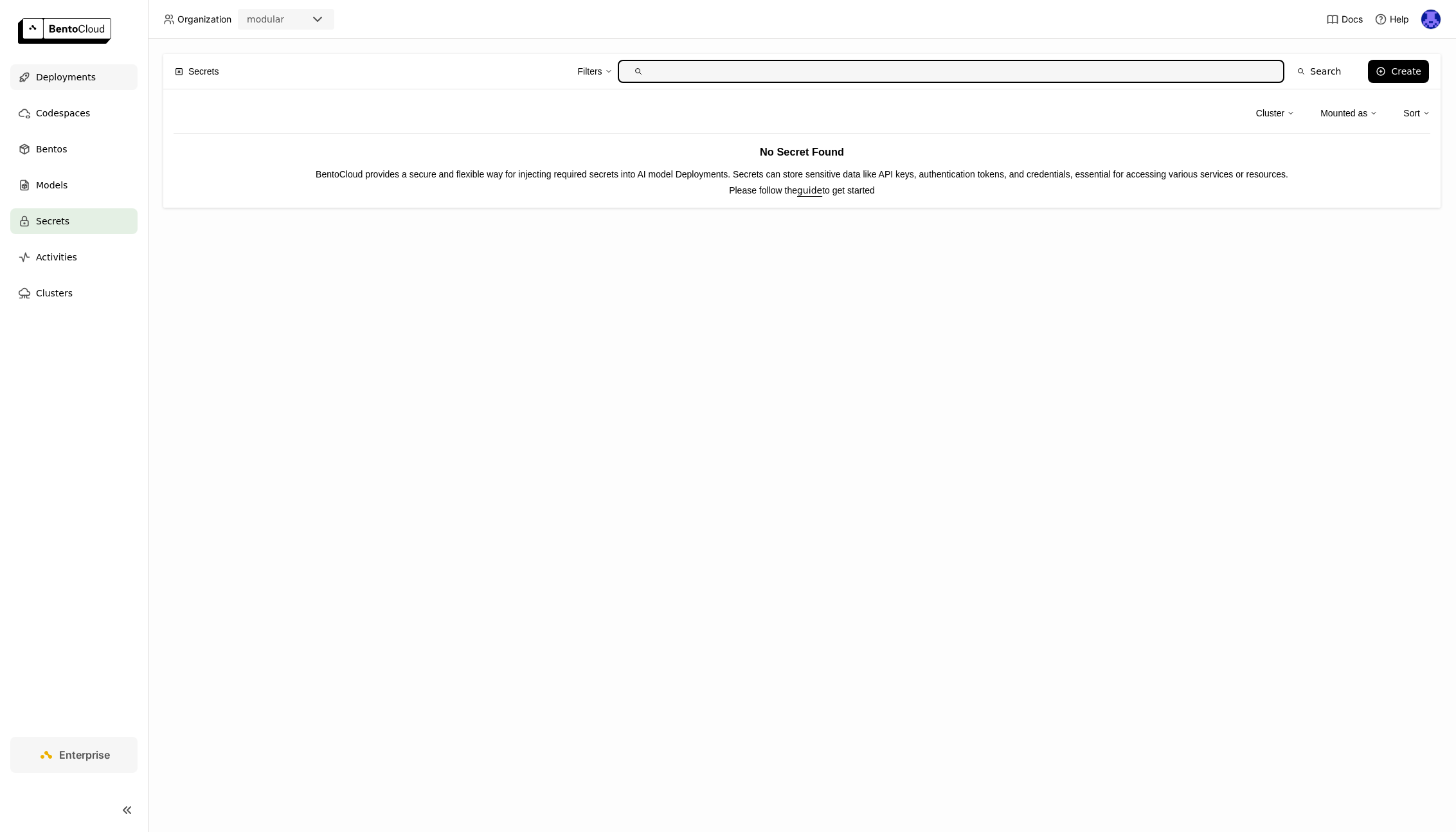
click at [89, 85] on div "Deployments" at bounding box center [73, 77] width 127 height 26
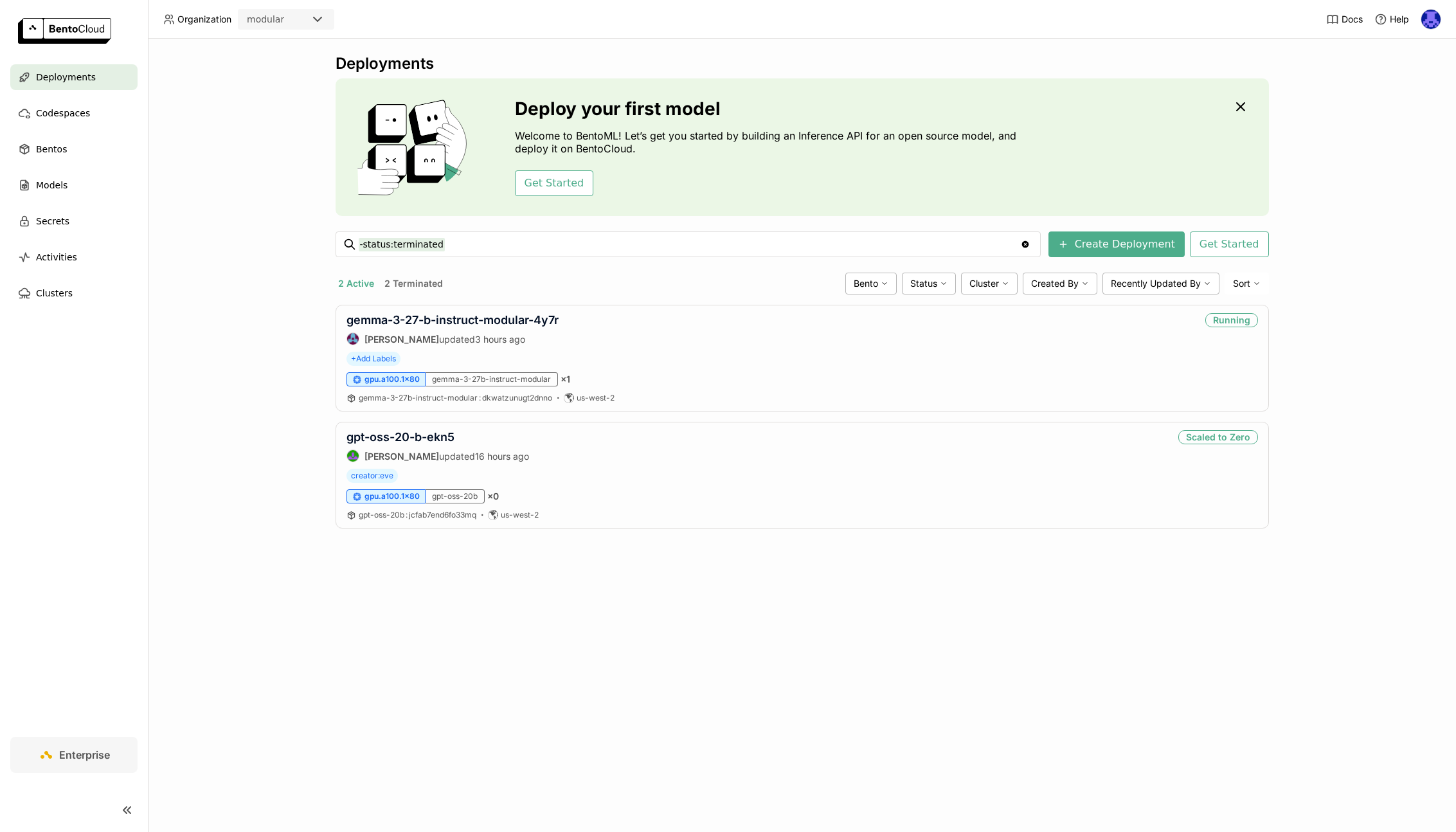
click at [1251, 104] on div "Deploy your first model Welcome to BentoML! Let’s get you started by building a…" at bounding box center [802, 147] width 933 height 138
click at [1244, 104] on icon "button" at bounding box center [1240, 107] width 8 height 8
